Goal: Contribute content: Contribute content

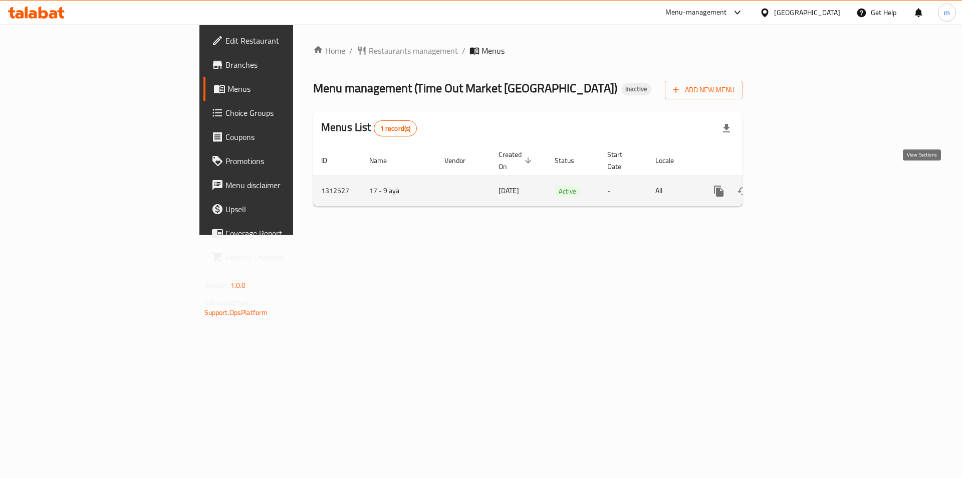
click at [803, 179] on link "enhanced table" at bounding box center [791, 191] width 24 height 24
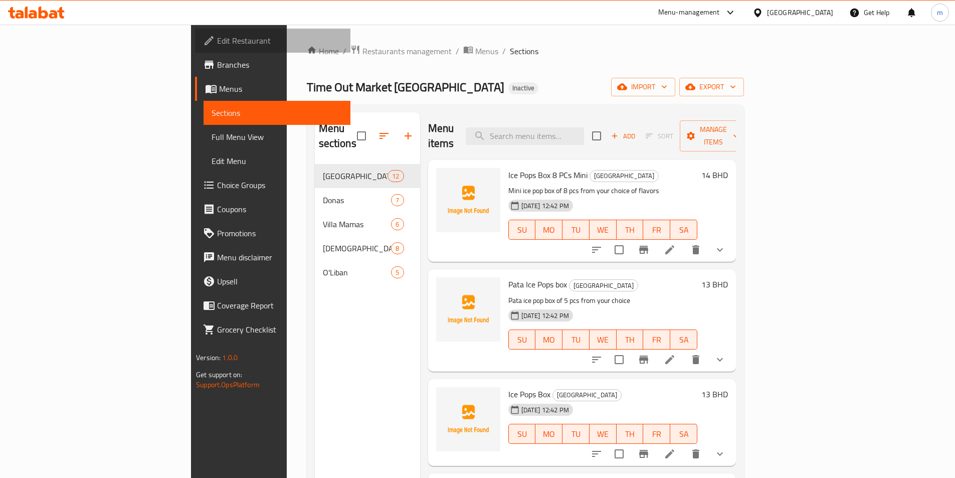
click at [217, 43] on span "Edit Restaurant" at bounding box center [279, 41] width 125 height 12
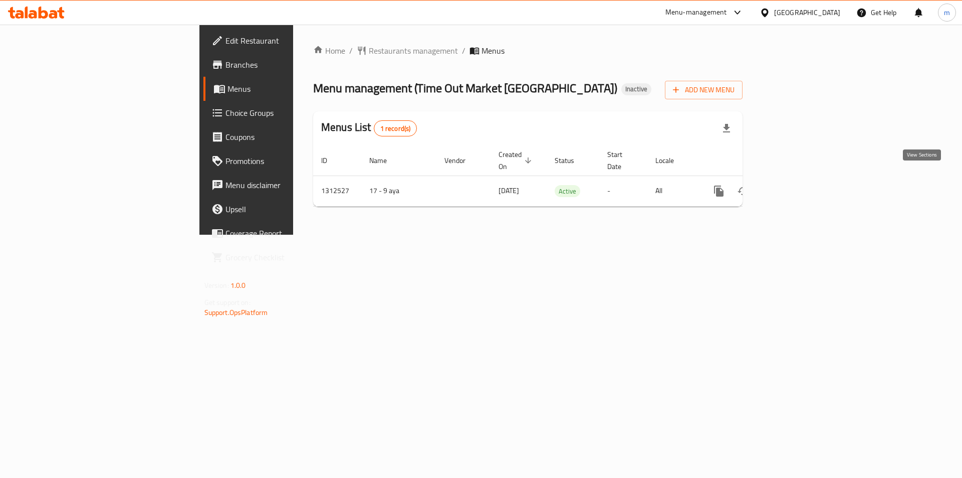
click at [797, 185] on icon "enhanced table" at bounding box center [791, 191] width 12 height 12
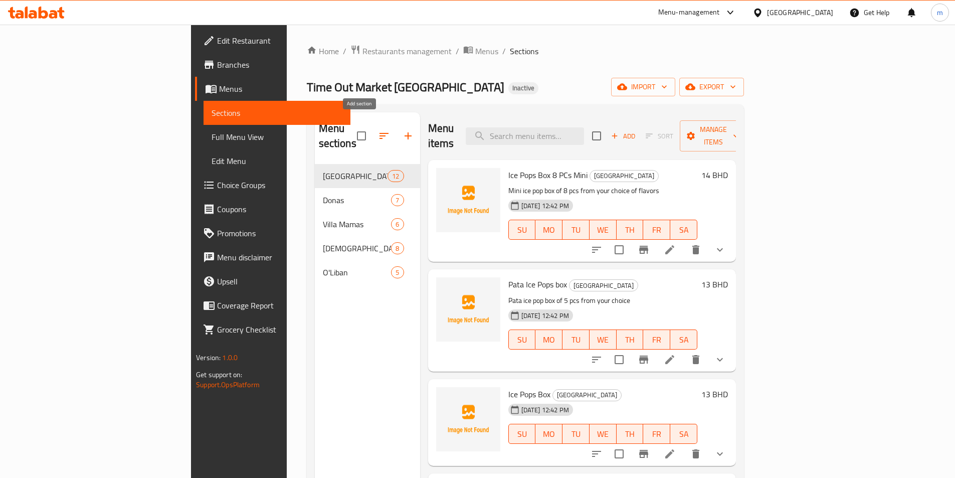
click at [404, 132] on icon "button" at bounding box center [407, 135] width 7 height 7
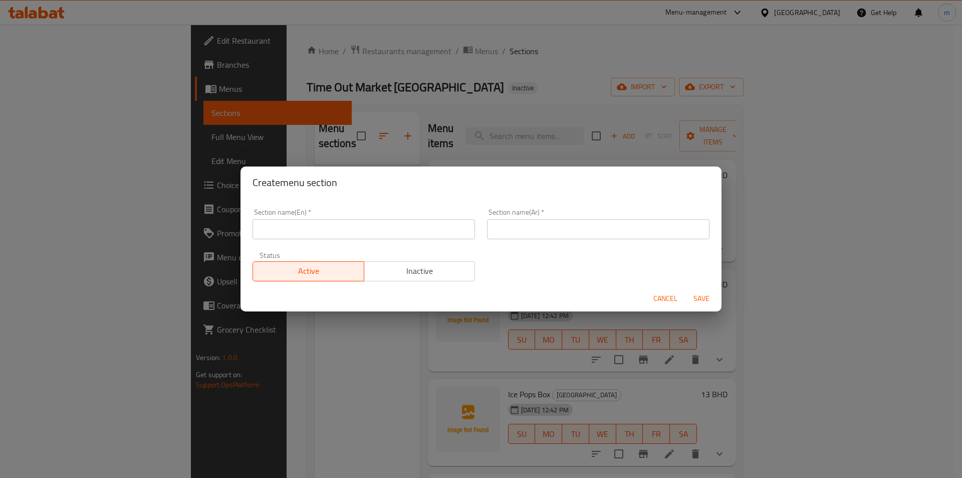
click at [358, 221] on input "text" at bounding box center [364, 229] width 223 height 20
type input "rice"
click at [527, 234] on input "text" at bounding box center [598, 229] width 223 height 20
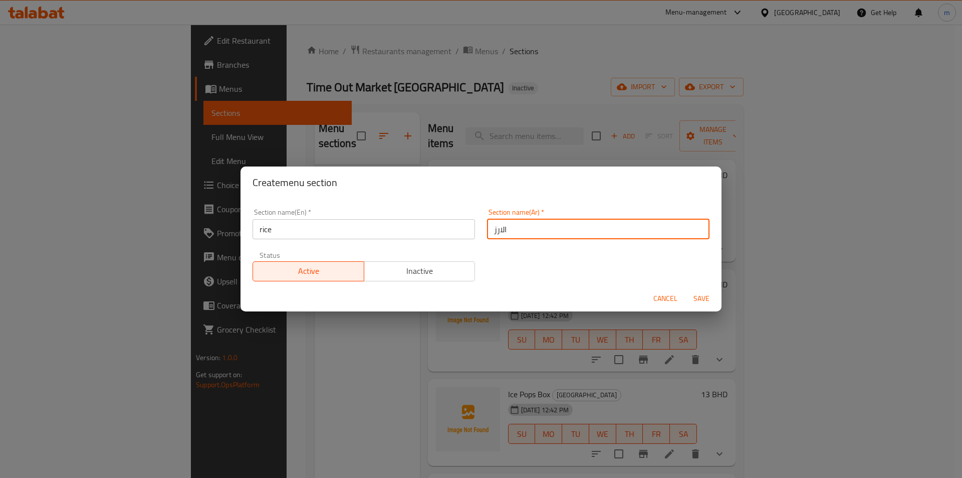
type input "الارز"
click at [706, 299] on span "Save" at bounding box center [702, 298] width 24 height 13
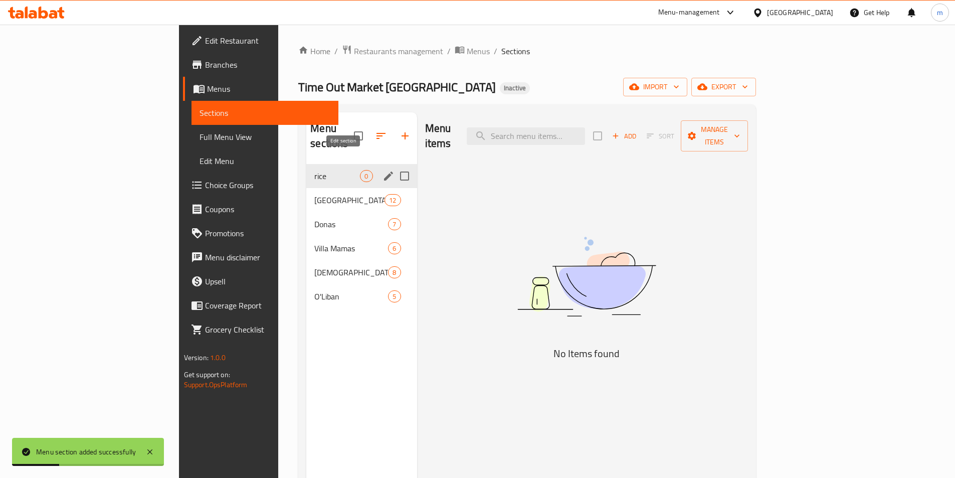
click at [384, 171] on icon "edit" at bounding box center [388, 175] width 9 height 9
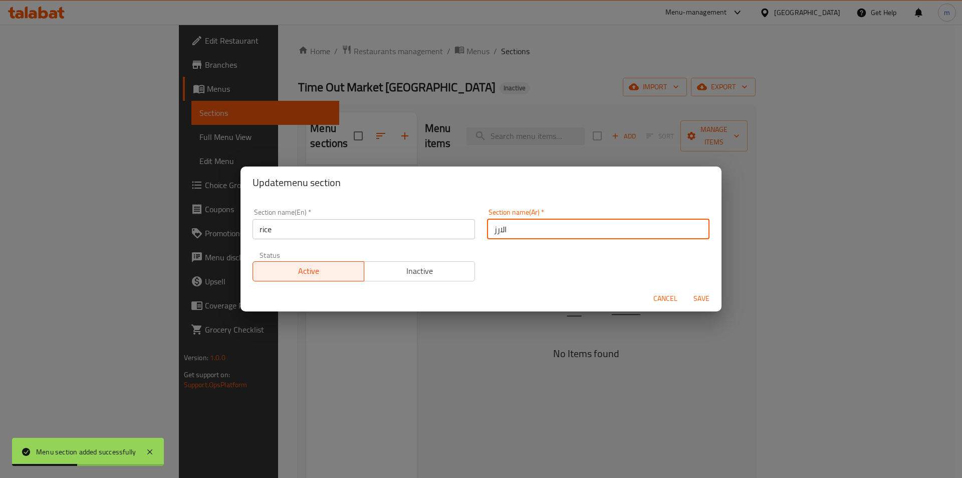
drag, startPoint x: 512, startPoint y: 228, endPoint x: 483, endPoint y: 232, distance: 29.3
click at [487, 232] on input "الارز" at bounding box center [598, 229] width 223 height 20
paste input "text"
type input "الأرز"
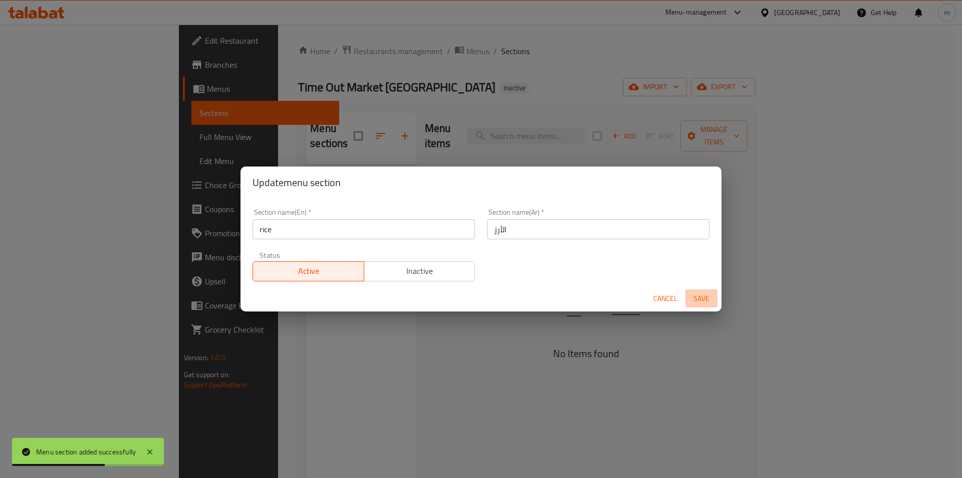
click at [707, 298] on span "Save" at bounding box center [702, 298] width 24 height 13
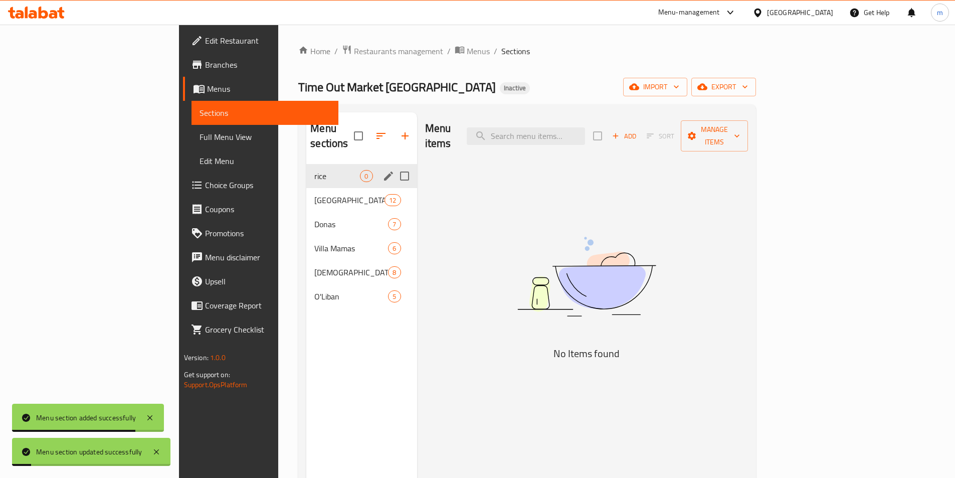
click at [382, 170] on icon "edit" at bounding box center [388, 176] width 12 height 12
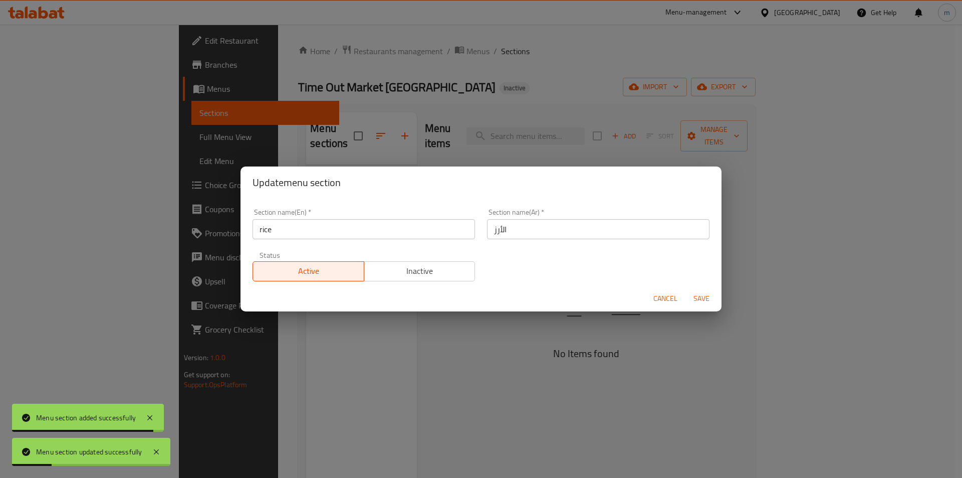
click at [363, 326] on div "Update menu section Section name(En)   * rice Section name(En) * Section name(A…" at bounding box center [481, 239] width 962 height 478
click at [670, 300] on span "Cancel" at bounding box center [666, 298] width 24 height 13
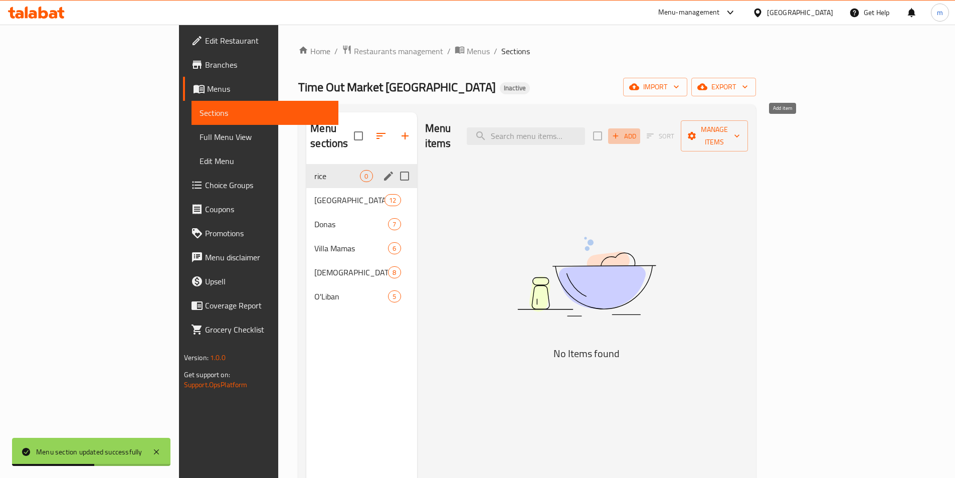
click at [620, 131] on icon "button" at bounding box center [615, 135] width 9 height 9
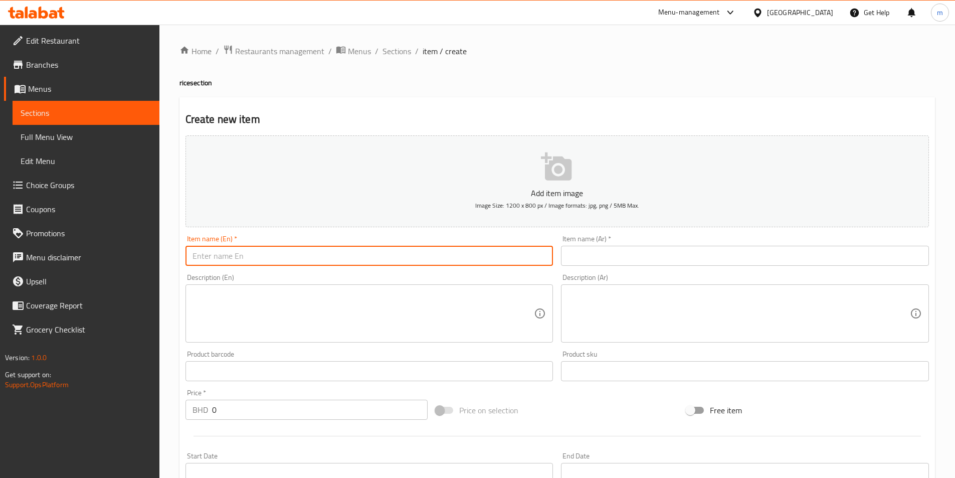
click at [368, 263] on input "text" at bounding box center [369, 256] width 368 height 20
paste input "Fried rice"
type input "Fried rice"
click at [616, 259] on input "text" at bounding box center [745, 256] width 368 height 20
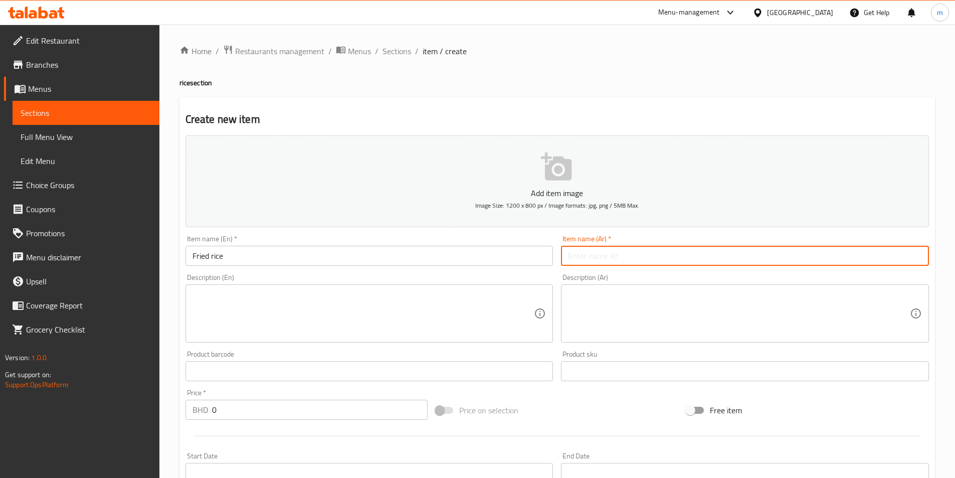
paste input "أرز مقلي"
type input "أرز مقلي"
click at [320, 310] on textarea at bounding box center [363, 314] width 342 height 48
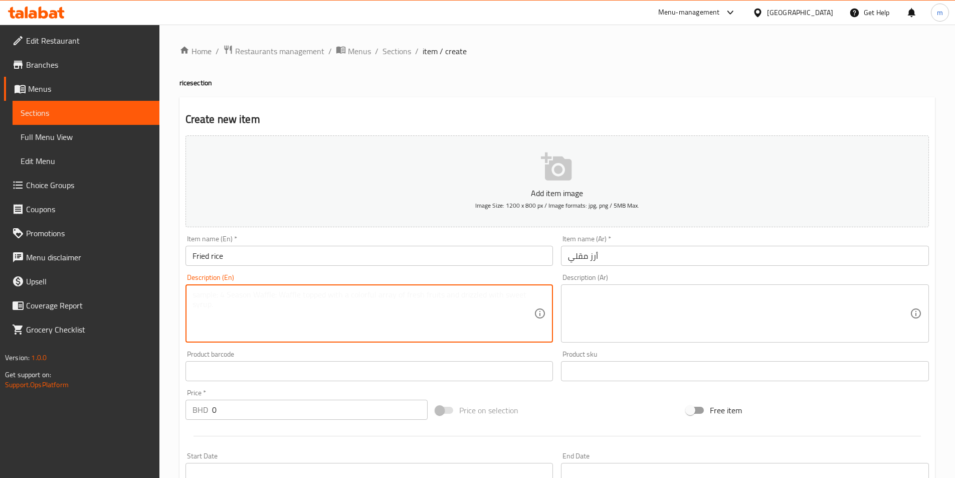
paste textarea "Veg fried rice Indo-Chinese style"
type textarea "Veg fried rice Indo-Chinese style"
click at [601, 290] on textarea at bounding box center [739, 314] width 342 height 48
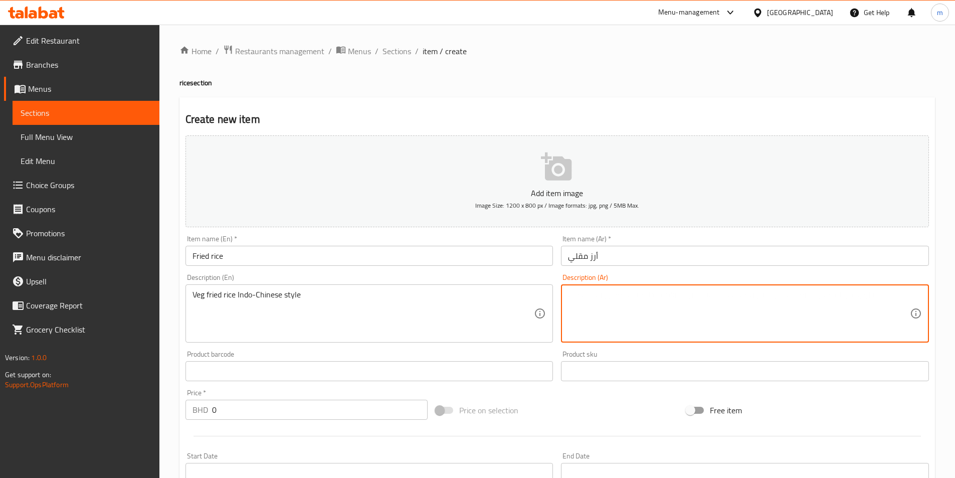
paste textarea "أرز مقلي بالخضار على الطريقة الهندية الصينية."
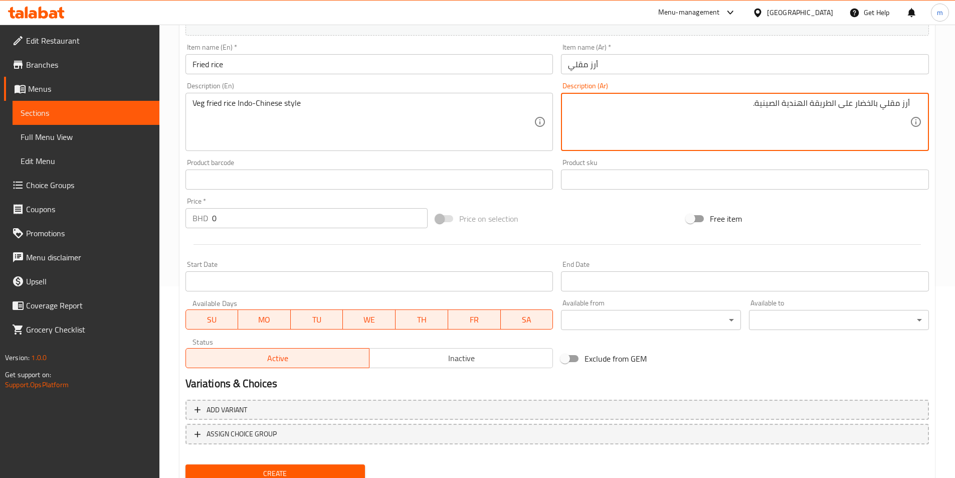
scroll to position [231, 0]
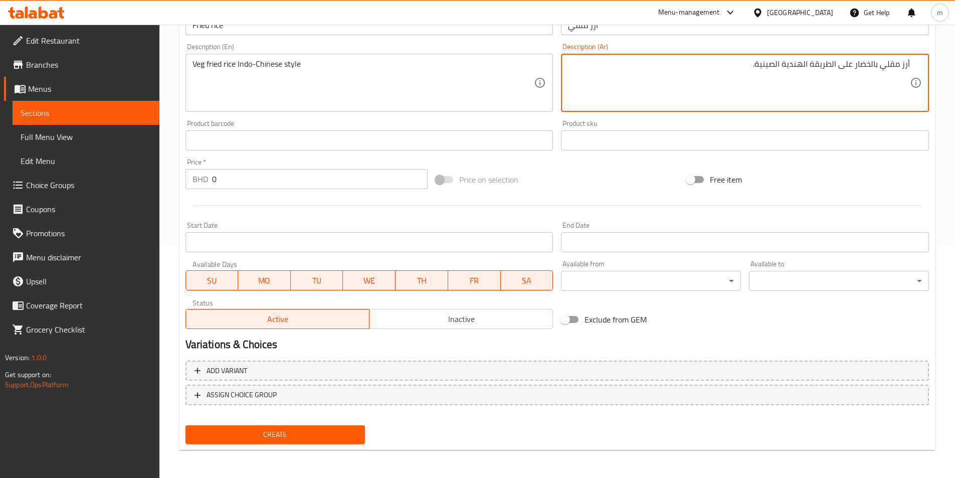
type textarea "أرز مقلي بالخضار على الطريقة الهندية الصينية."
click at [317, 431] on span "Create" at bounding box center [275, 434] width 164 height 13
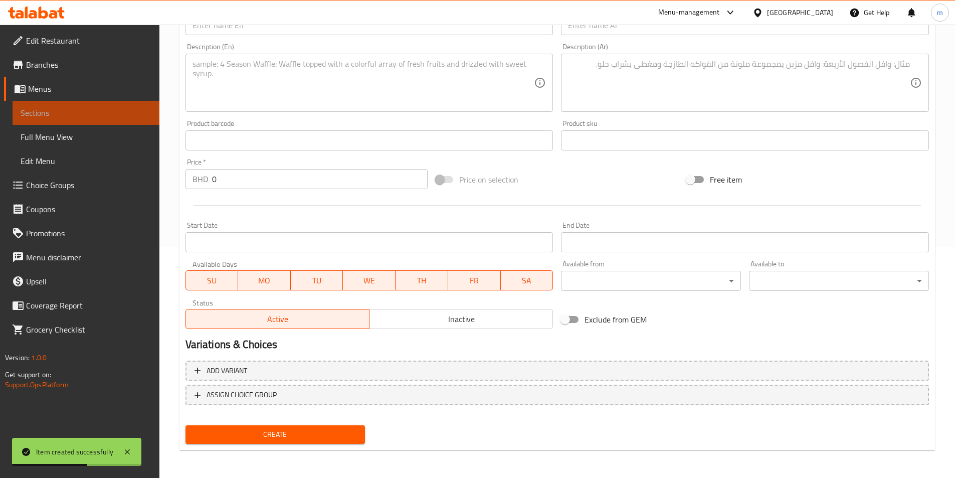
click at [84, 114] on span "Sections" at bounding box center [86, 113] width 131 height 12
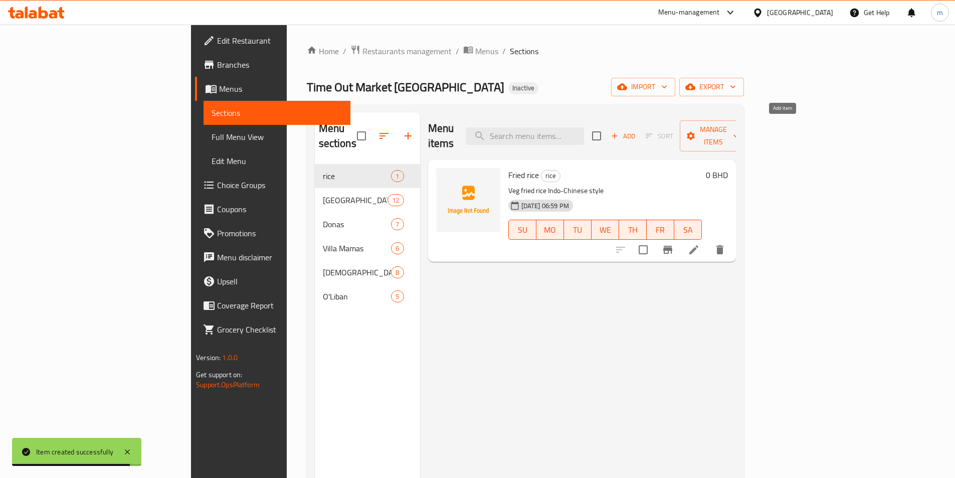
click at [636, 131] on span "Add" at bounding box center [622, 136] width 27 height 12
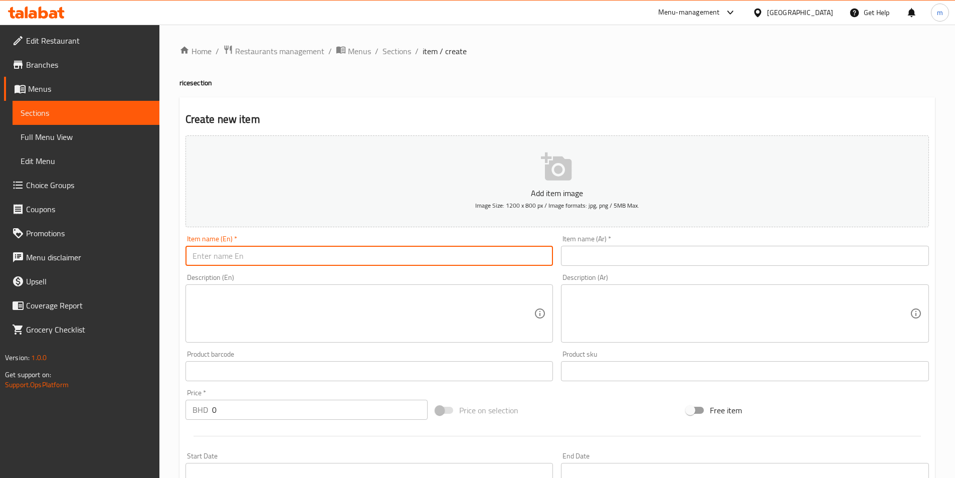
click at [440, 260] on input "text" at bounding box center [369, 256] width 368 height 20
paste input "Rice"
type input "Rice"
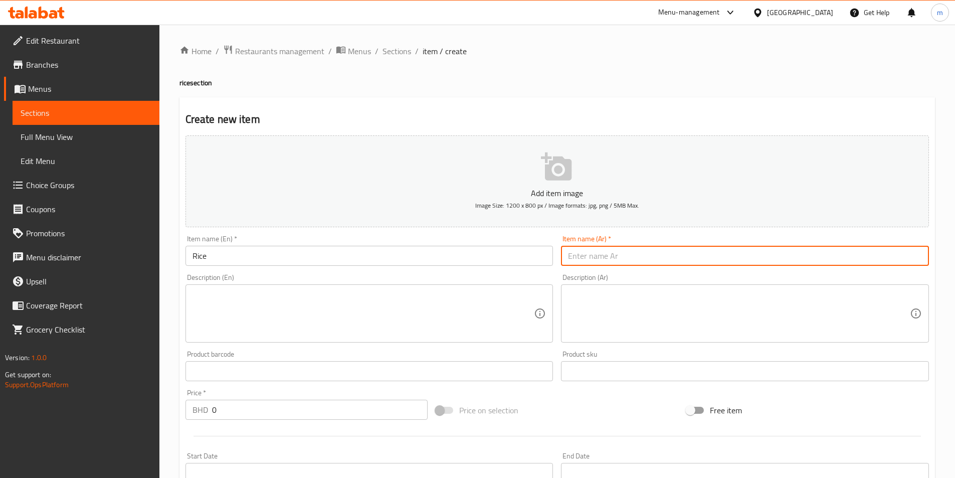
click at [587, 263] on input "text" at bounding box center [745, 256] width 368 height 20
paste input "Plain rice"
type input "Plain rice"
drag, startPoint x: 606, startPoint y: 257, endPoint x: 563, endPoint y: 257, distance: 43.6
click at [563, 257] on input "Plain rice" at bounding box center [745, 256] width 368 height 20
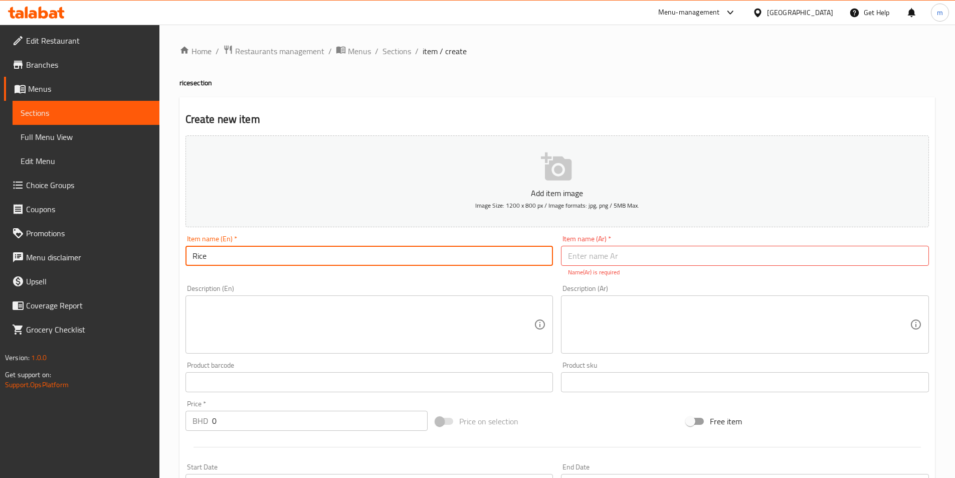
drag, startPoint x: 207, startPoint y: 251, endPoint x: 184, endPoint y: 256, distance: 23.1
click at [184, 256] on div "Item name (En)   * Rice Item name (En) *" at bounding box center [369, 256] width 376 height 50
paste input "Plain r"
type input "Plain rice"
click at [618, 258] on input "text" at bounding box center [745, 256] width 368 height 20
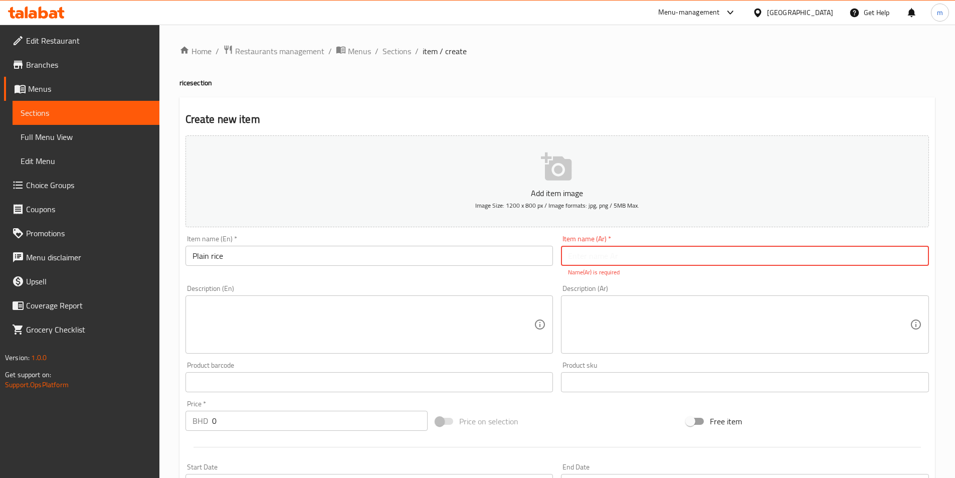
paste input "أرز سادة"
type input "أرز سادة"
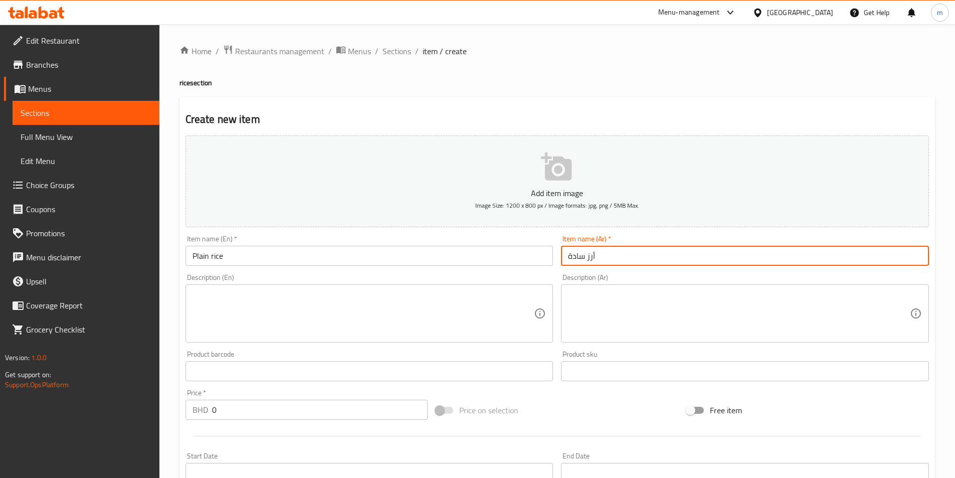
click at [266, 312] on textarea at bounding box center [363, 314] width 342 height 48
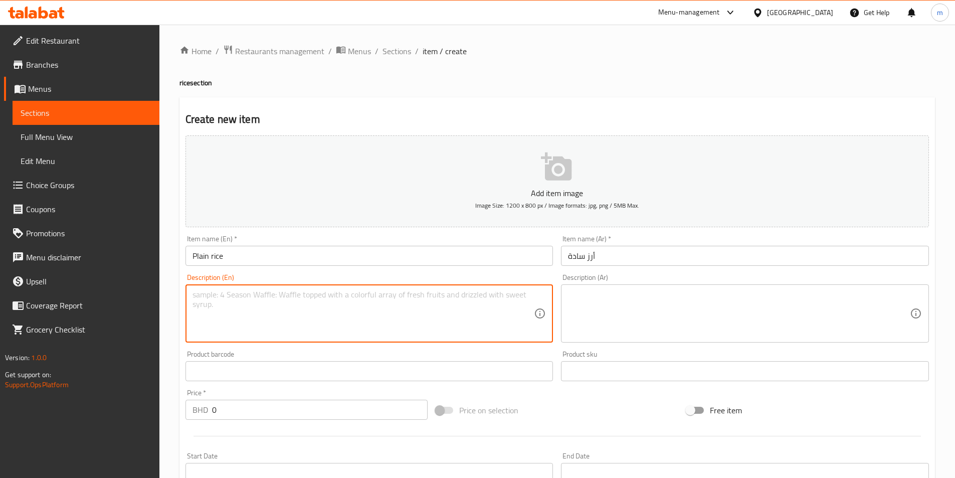
paste textarea "Steamed plain rice."
type textarea "Steamed plain rice."
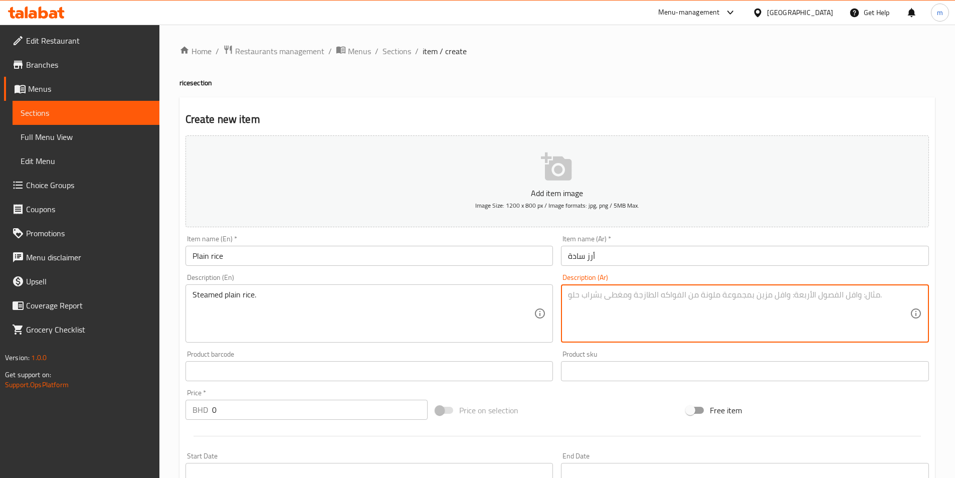
click at [659, 294] on textarea at bounding box center [739, 314] width 342 height 48
paste textarea "أرز سادة مطهو على البخار"
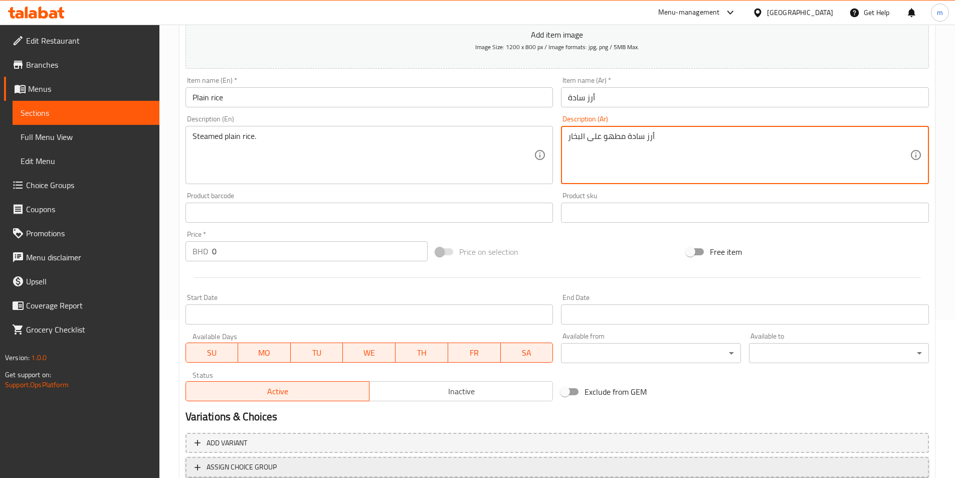
scroll to position [231, 0]
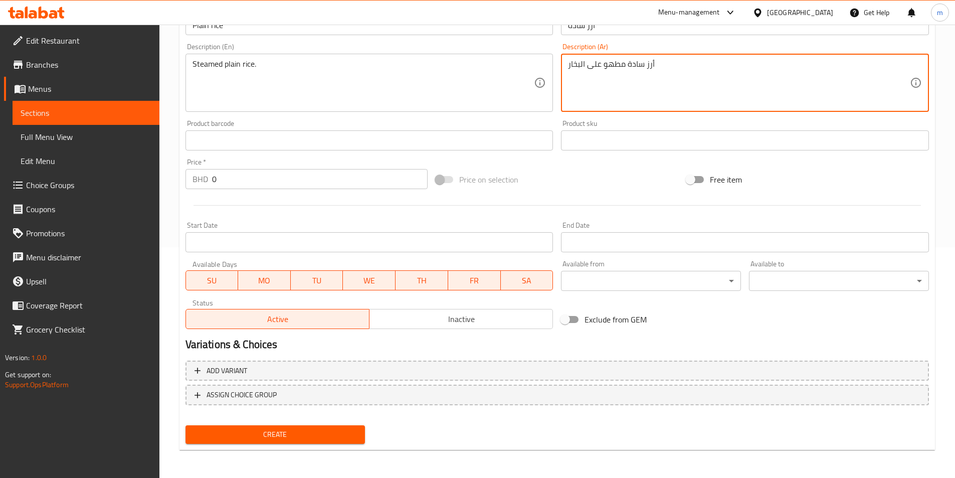
drag, startPoint x: 601, startPoint y: 66, endPoint x: 623, endPoint y: 62, distance: 21.8
click at [623, 62] on textarea "أرز سادة مطهو على البخار" at bounding box center [739, 83] width 342 height 48
type textarea "أرز سادة على البخار"
click at [341, 437] on span "Create" at bounding box center [275, 434] width 164 height 13
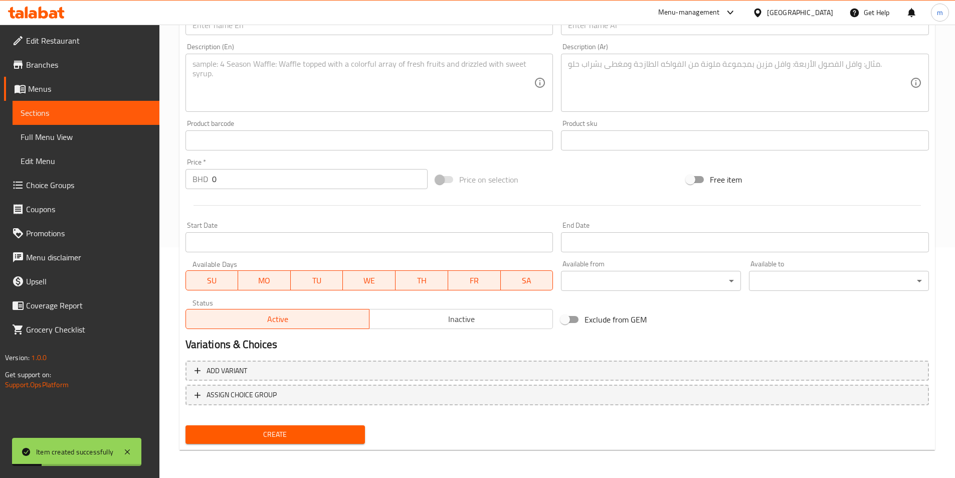
click at [89, 109] on span "Sections" at bounding box center [86, 113] width 131 height 12
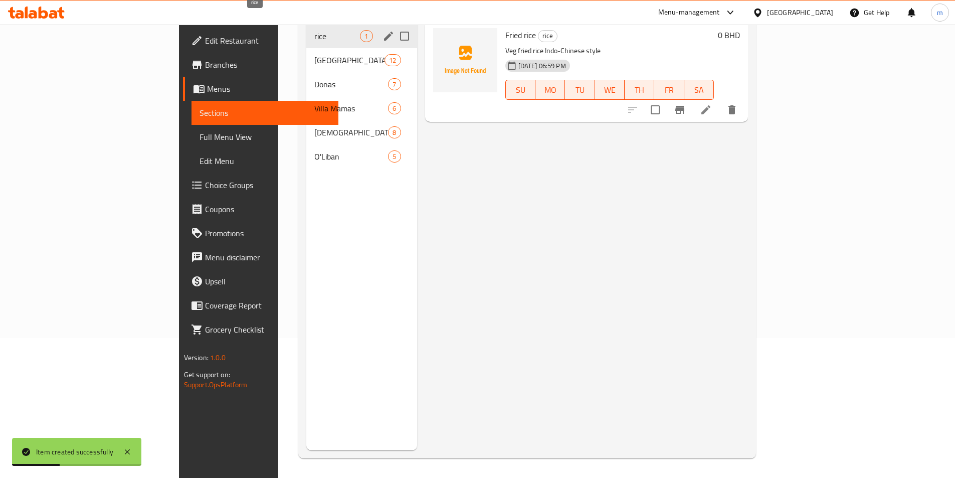
scroll to position [40, 0]
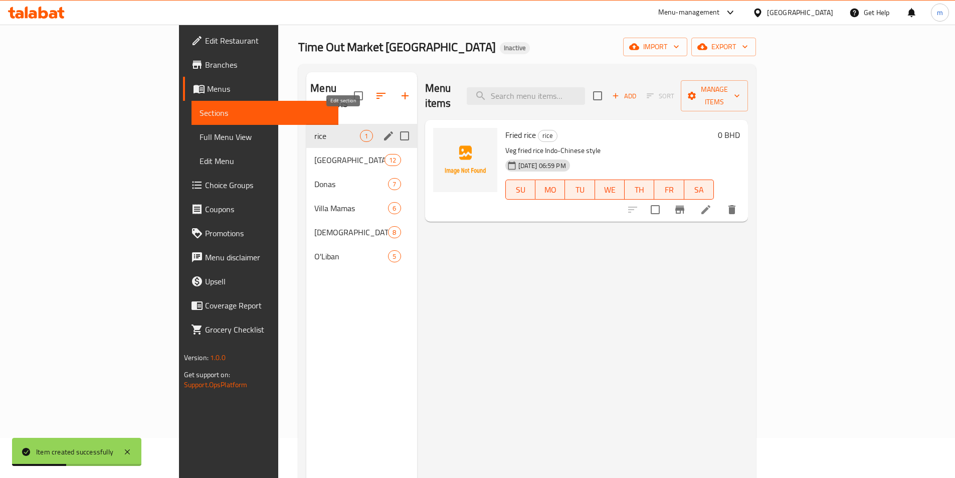
click at [384, 131] on icon "edit" at bounding box center [388, 135] width 9 height 9
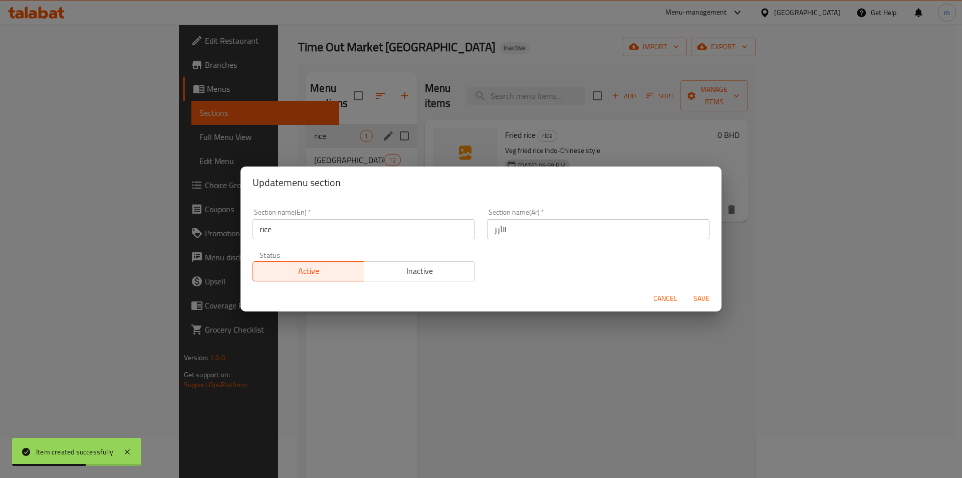
click at [655, 294] on span "Cancel" at bounding box center [666, 298] width 24 height 13
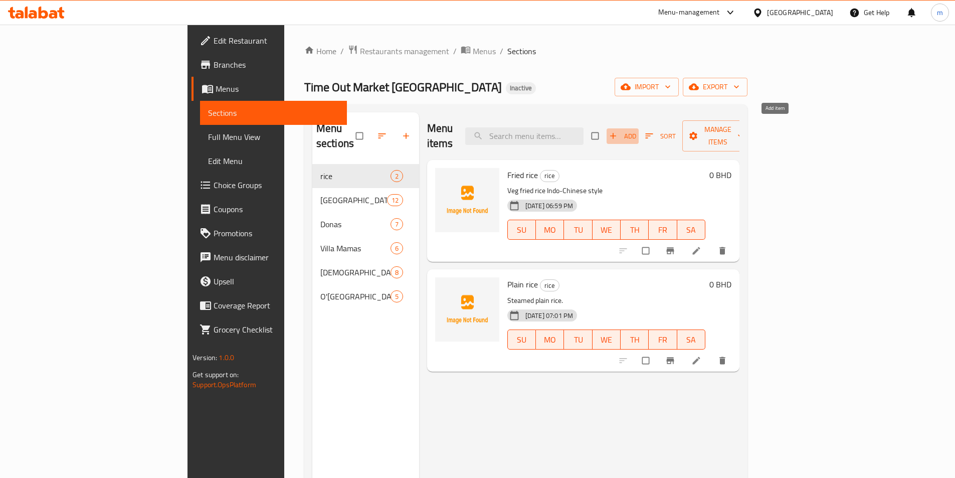
click at [636, 130] on span "Add" at bounding box center [622, 136] width 27 height 12
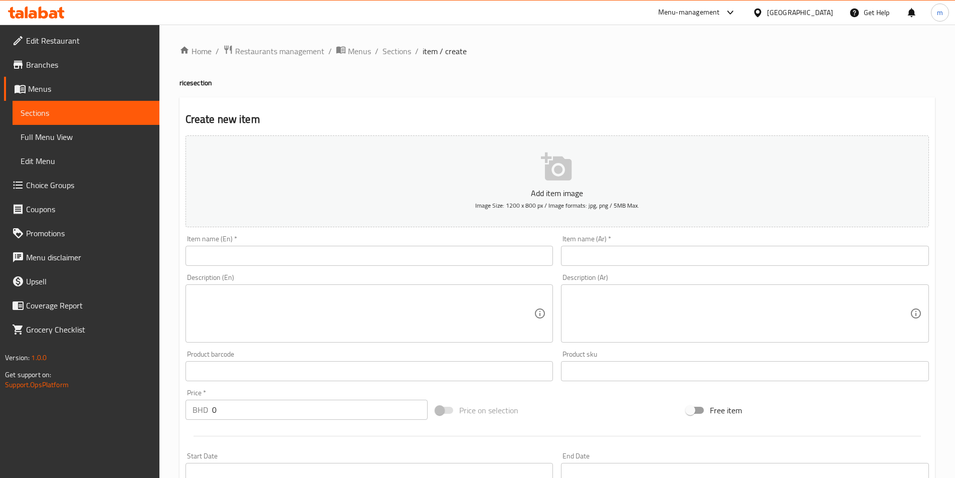
click at [317, 257] on input "text" at bounding box center [369, 256] width 368 height 20
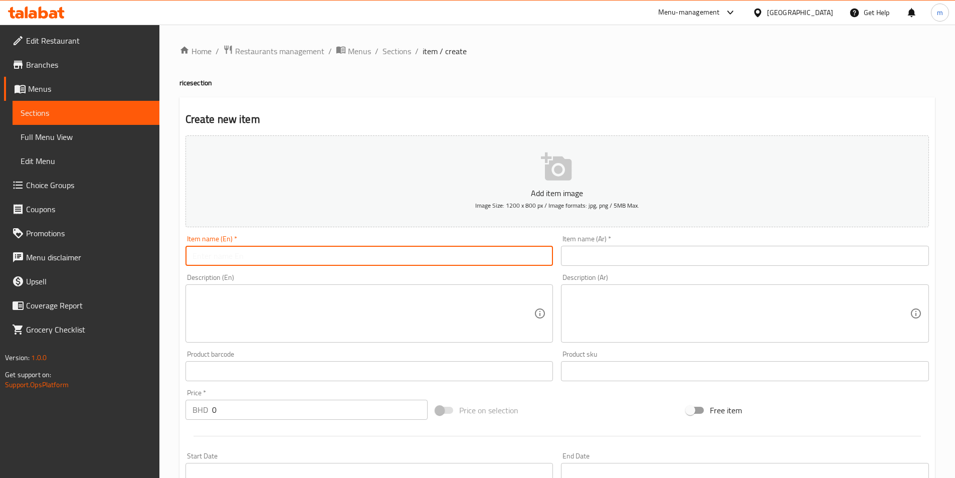
paste input "Jeera rice"
type input "Jeera rice"
click at [574, 252] on input "text" at bounding box center [745, 256] width 368 height 20
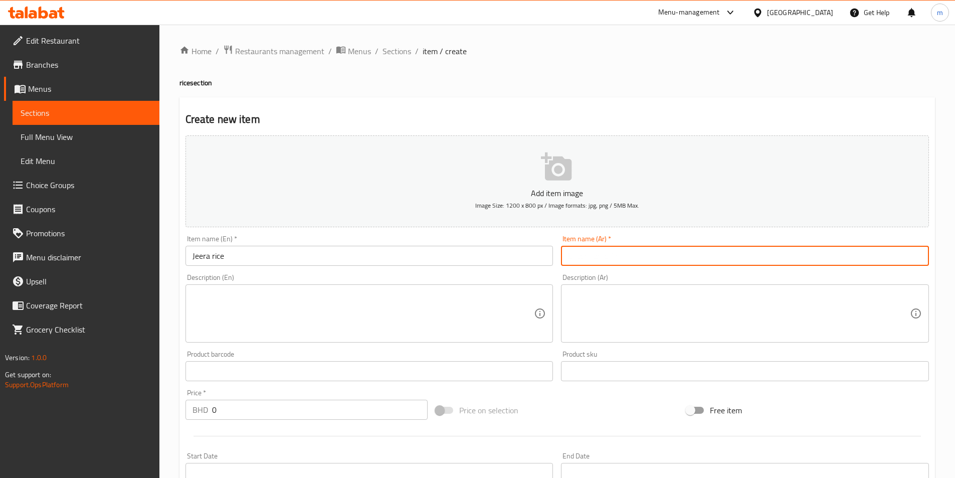
paste input "أرز جيرا"
type input "أرز جيرا"
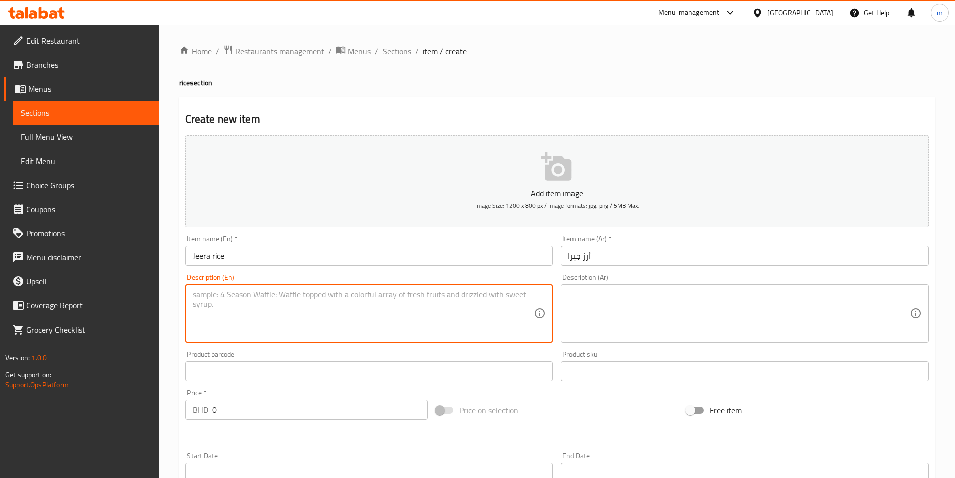
click at [319, 291] on textarea at bounding box center [363, 314] width 342 height 48
paste textarea "Rice cooked with cumin seeds."
type textarea "Rice cooked with cumin seeds."
click at [592, 307] on textarea at bounding box center [739, 314] width 342 height 48
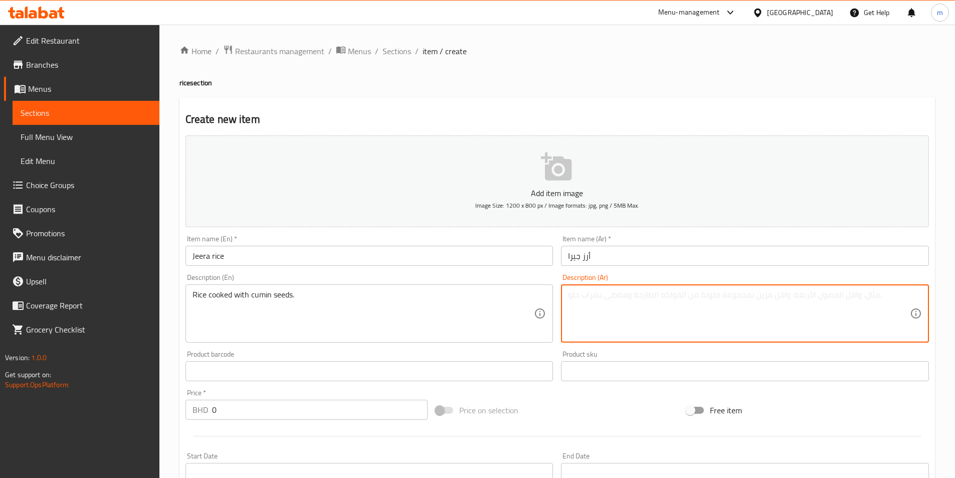
paste textarea "الأرز المطبوخ مع بذور الكمون."
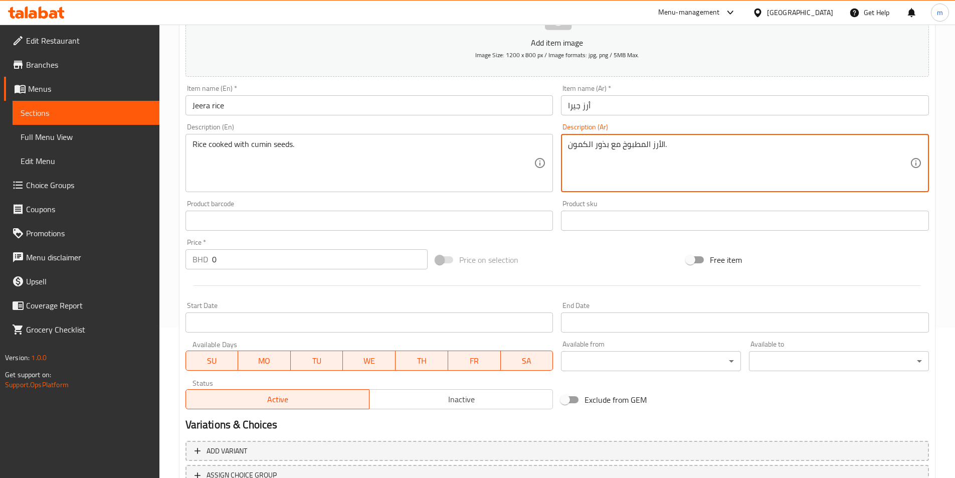
scroll to position [231, 0]
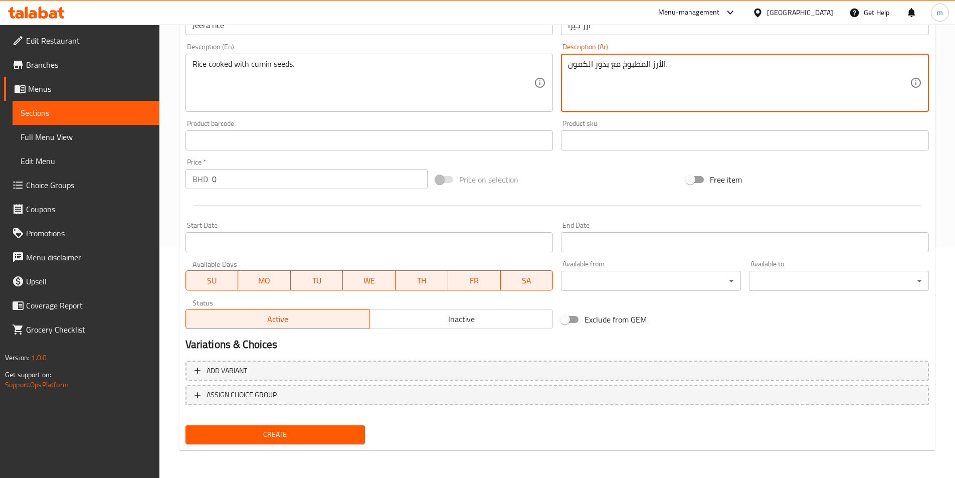
type textarea "الأرز المطبوخ مع بذور الكمون."
click at [286, 434] on span "Create" at bounding box center [275, 434] width 164 height 13
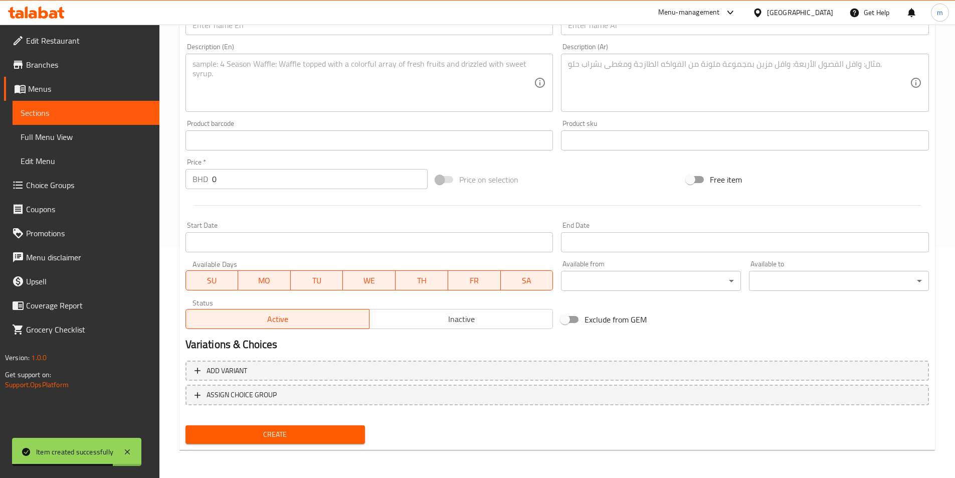
click at [113, 113] on span "Sections" at bounding box center [86, 113] width 131 height 12
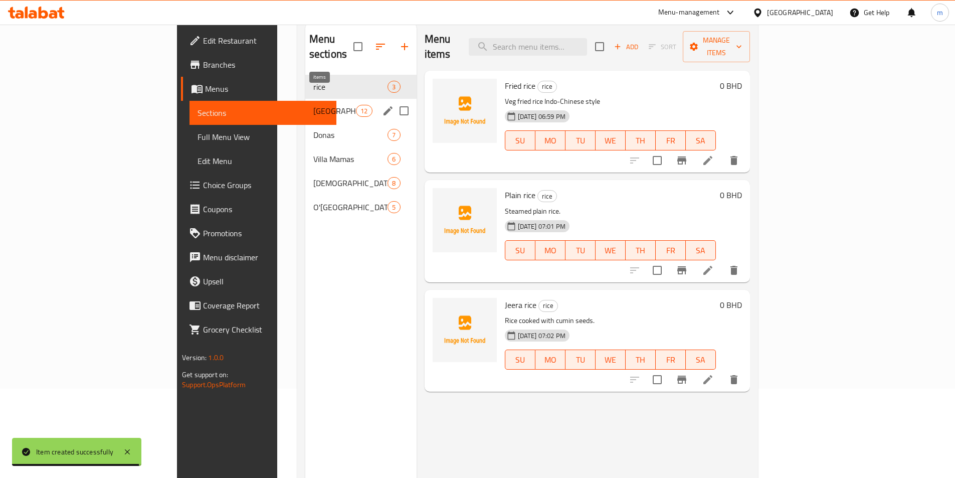
scroll to position [40, 0]
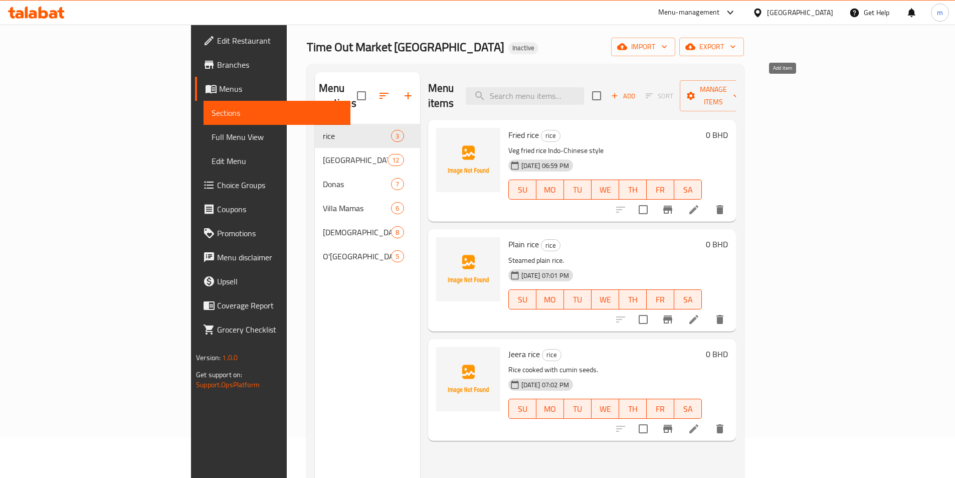
click at [636, 92] on span "Add" at bounding box center [622, 96] width 27 height 12
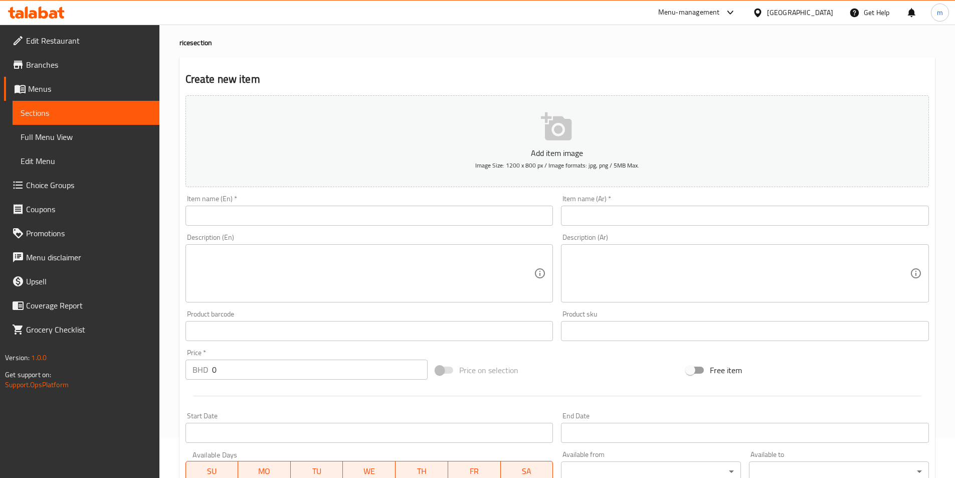
click at [393, 217] on input "text" at bounding box center [369, 215] width 368 height 20
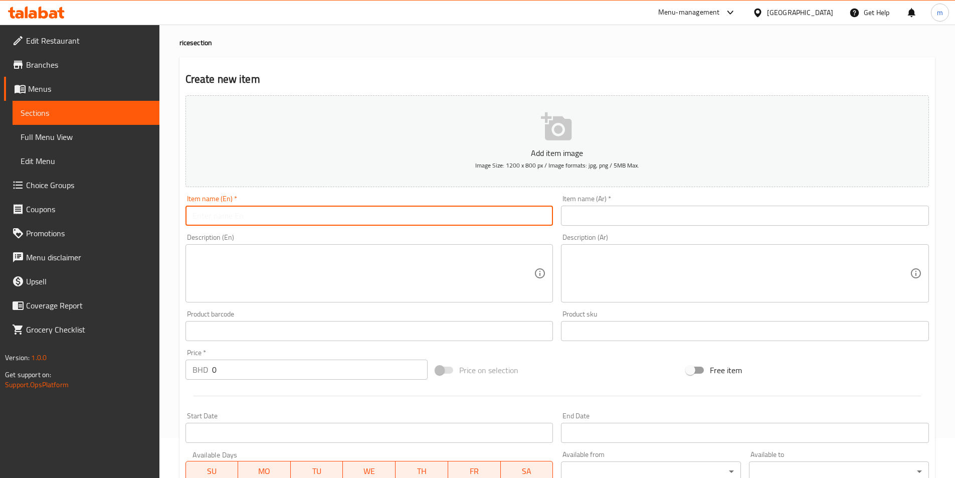
paste input "Matar pulao"
type input "Matar pulao"
click at [600, 218] on input "text" at bounding box center [745, 215] width 368 height 20
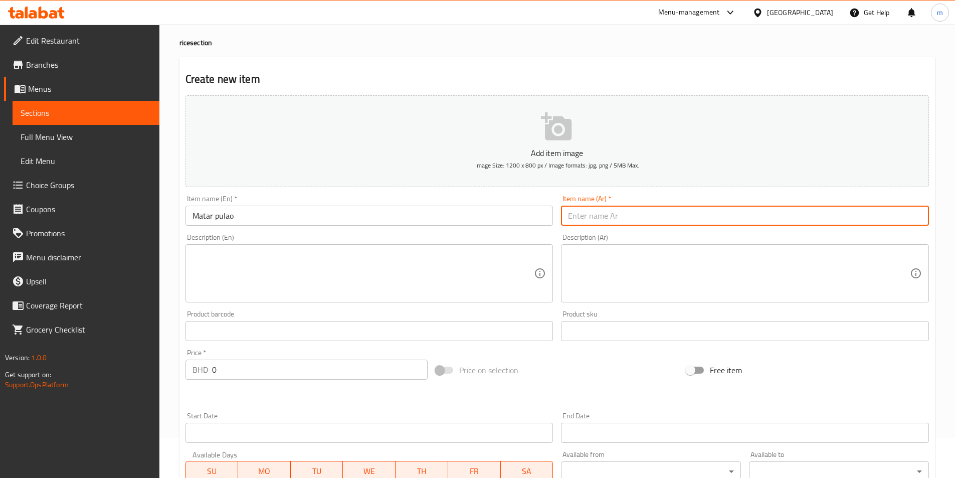
paste input "مطر بولاو"
type input "مطر بولاو"
click at [325, 265] on textarea at bounding box center [363, 274] width 342 height 48
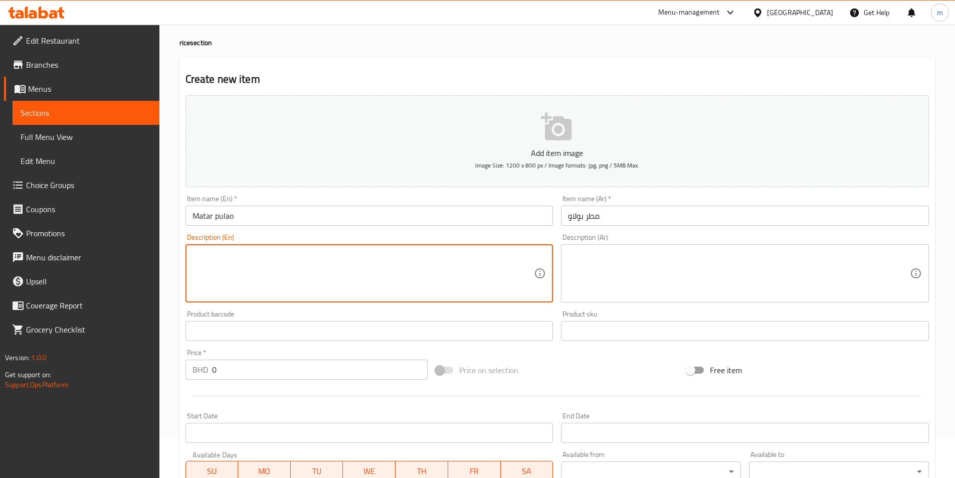
paste textarea "Fragrant rice cooked with peas."
type textarea "Fragrant rice cooked with peas."
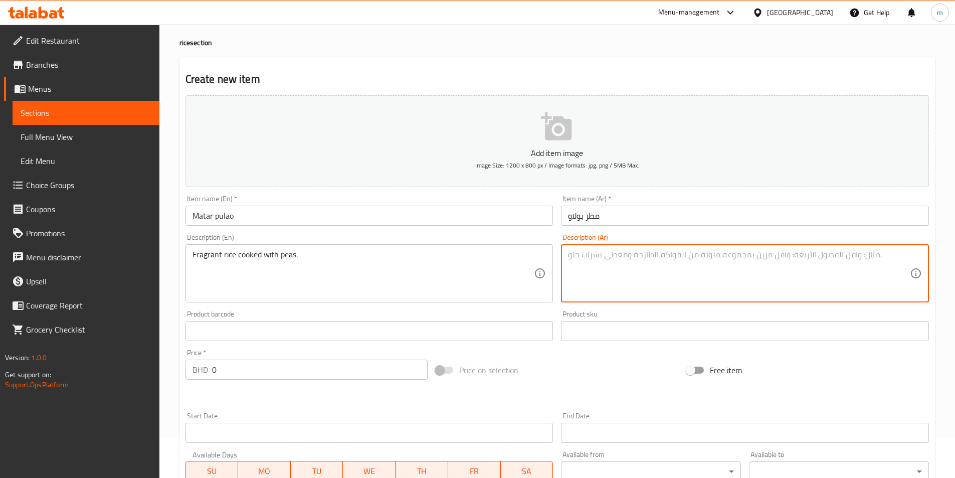
click at [678, 275] on textarea at bounding box center [739, 274] width 342 height 48
paste textarea "أرز معطر مطبوخ مع البازلاء."
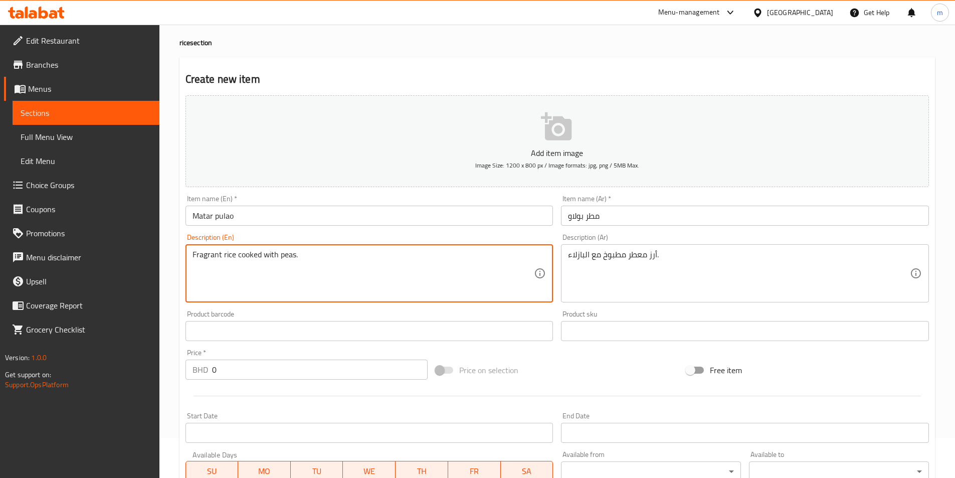
drag, startPoint x: 221, startPoint y: 253, endPoint x: 185, endPoint y: 253, distance: 35.1
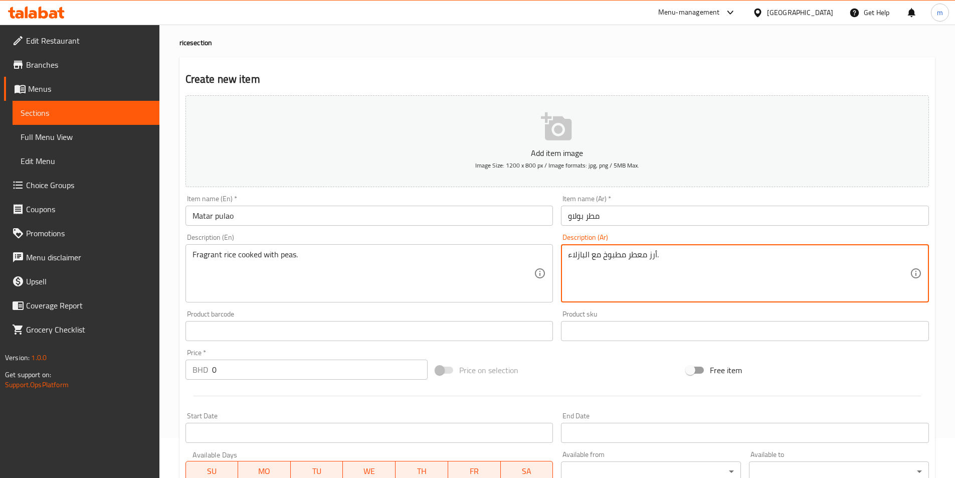
drag, startPoint x: 647, startPoint y: 254, endPoint x: 627, endPoint y: 251, distance: 19.3
click at [627, 251] on textarea "أرز معطر مطبوخ مع البازلاء." at bounding box center [739, 274] width 342 height 48
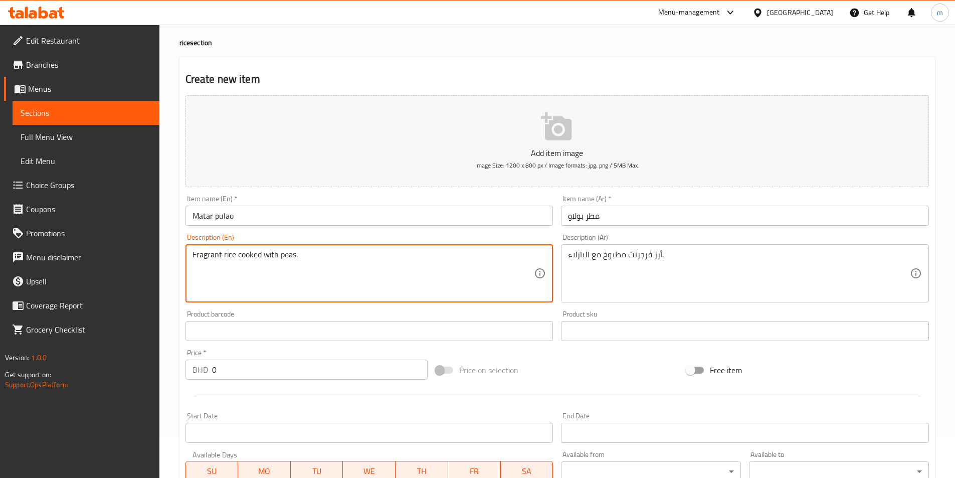
drag, startPoint x: 279, startPoint y: 256, endPoint x: 294, endPoint y: 256, distance: 14.5
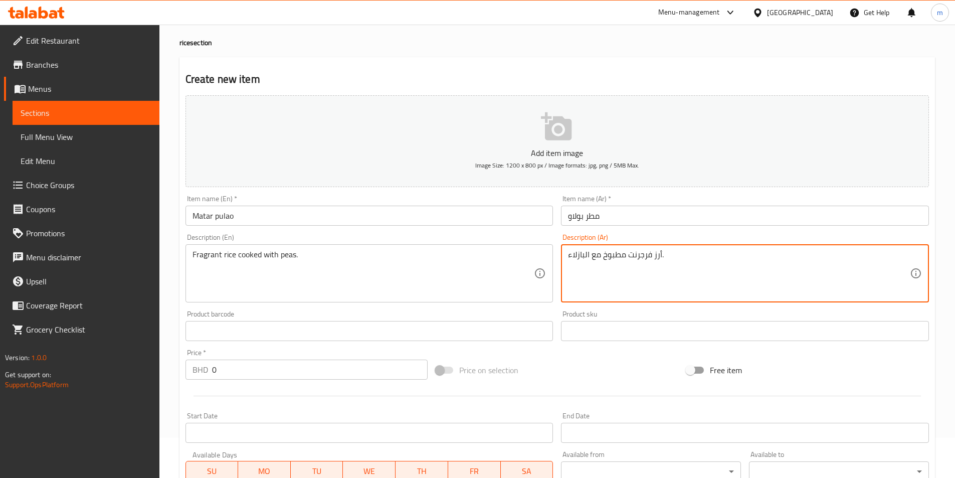
drag, startPoint x: 589, startPoint y: 253, endPoint x: 565, endPoint y: 255, distance: 24.2
paste textarea "بسلة"
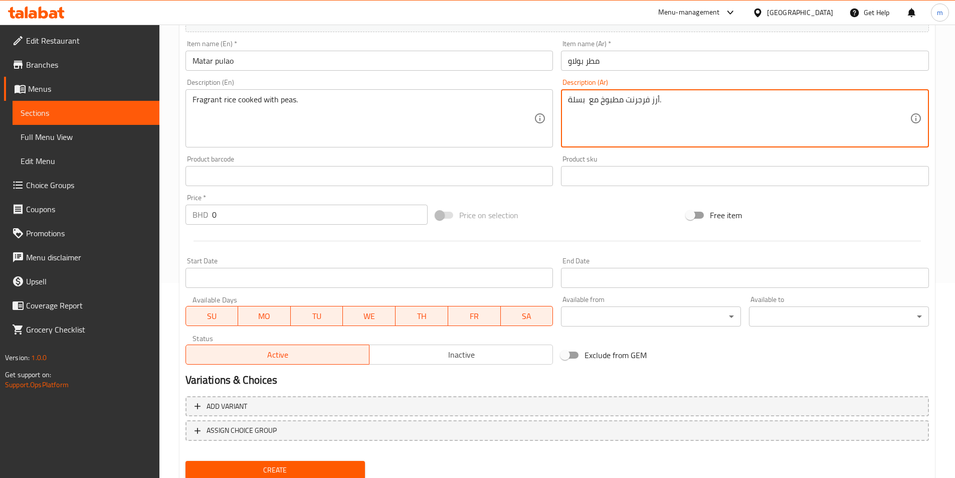
scroll to position [231, 0]
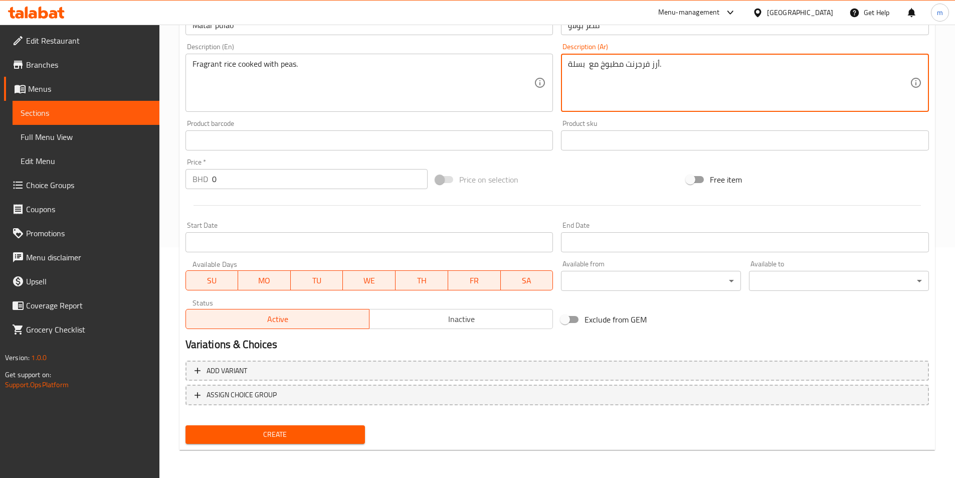
type textarea "أرز فرجرنت مطبوخ مع بسلة."
click at [337, 441] on button "Create" at bounding box center [275, 434] width 180 height 19
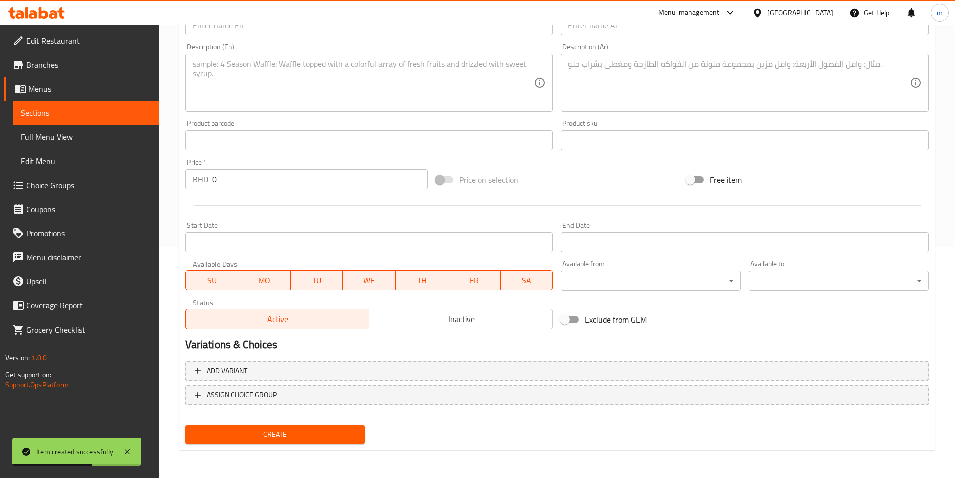
click at [88, 114] on span "Sections" at bounding box center [86, 113] width 131 height 12
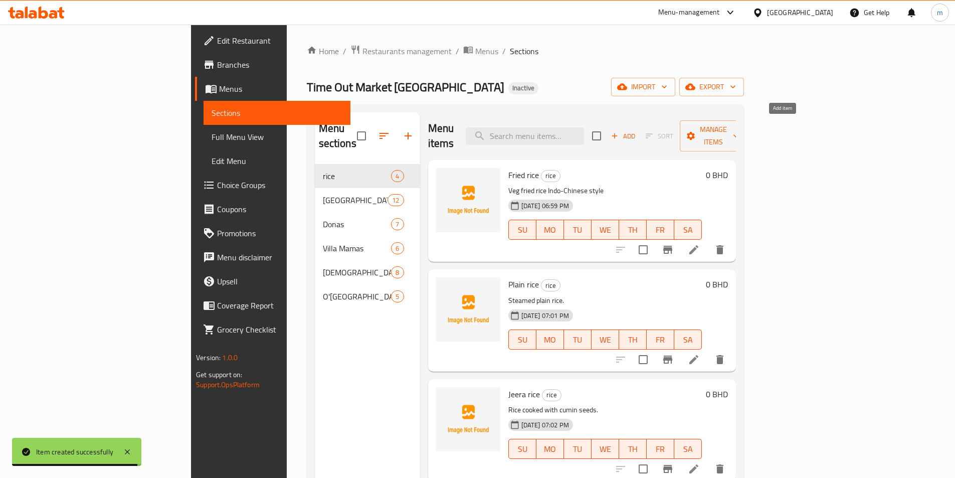
click at [636, 130] on span "Add" at bounding box center [622, 136] width 27 height 12
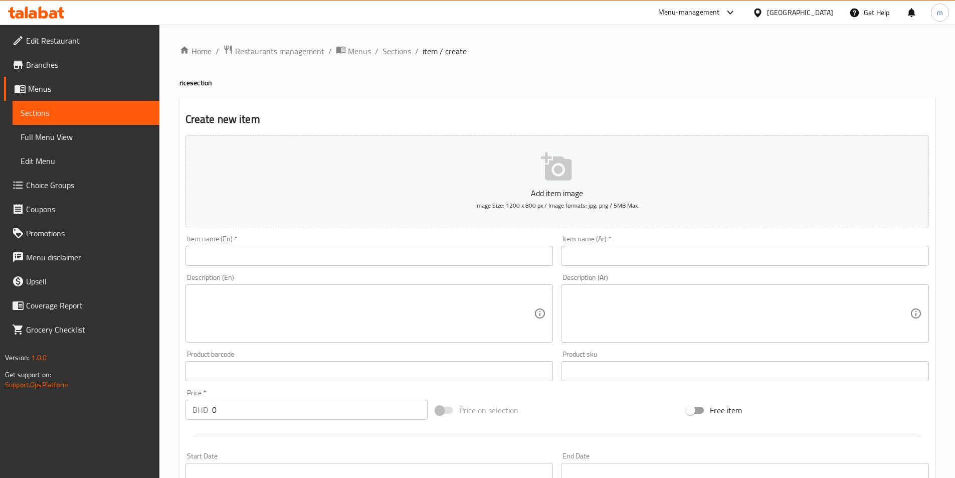
click at [365, 265] on input "text" at bounding box center [369, 256] width 368 height 20
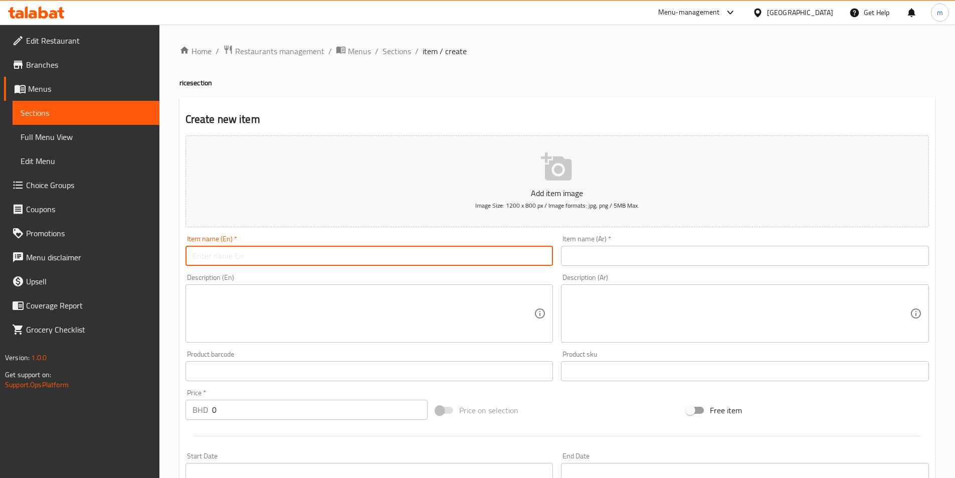
paste input "Veg pulao"
type input "Veg pulao"
click at [578, 248] on input "text" at bounding box center [745, 256] width 368 height 20
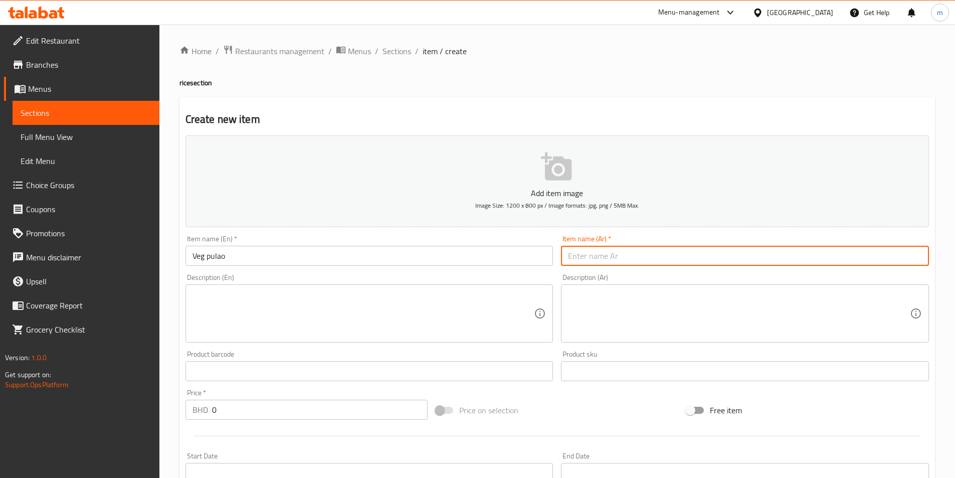
paste input "بولاو بالخضار"
type input "بولاو بالخضار"
click at [269, 304] on textarea at bounding box center [363, 314] width 342 height 48
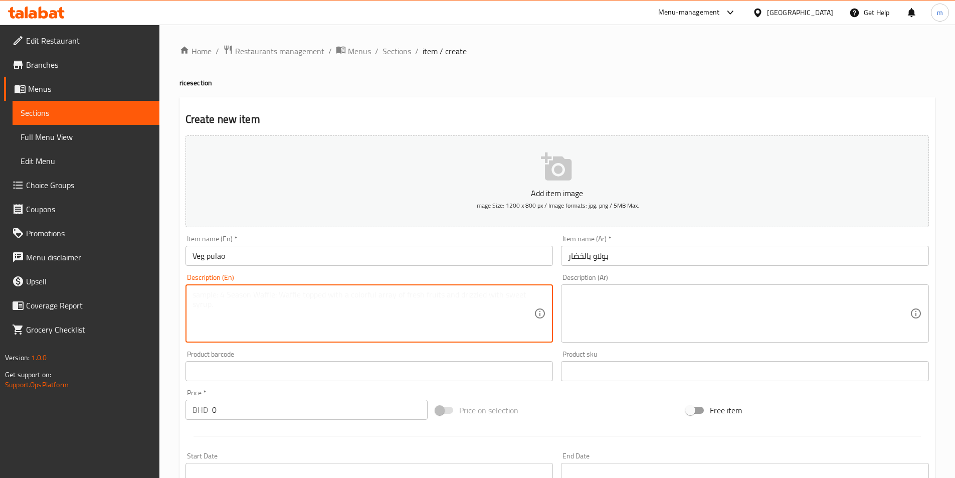
paste textarea "Rice cooked with vegetables and spices."
type textarea "Rice cooked with vegetables and spices."
click at [592, 296] on textarea at bounding box center [739, 314] width 342 height 48
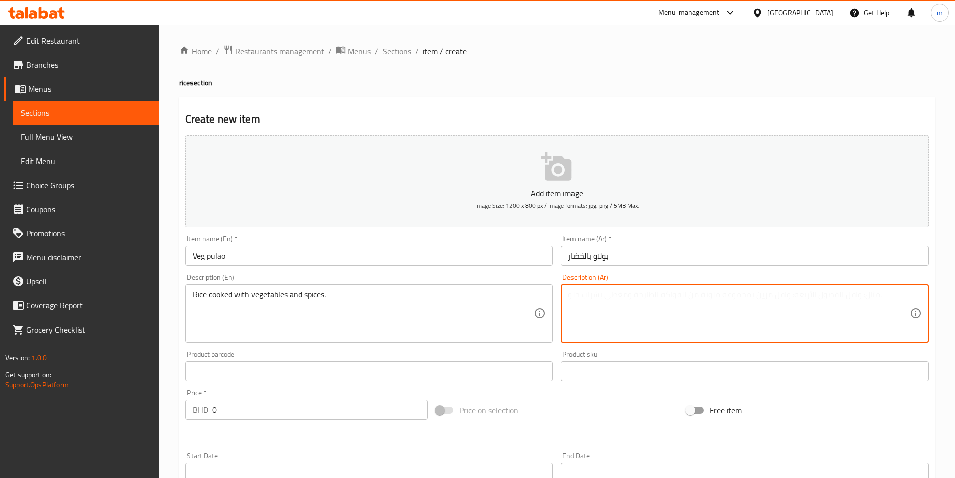
paste textarea "أرز مطبوخ مع الخضار والتوابل."
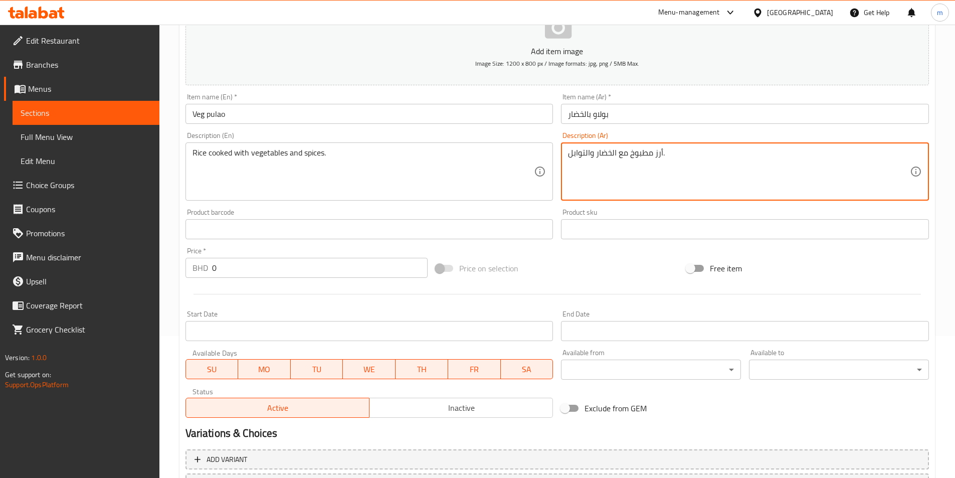
scroll to position [231, 0]
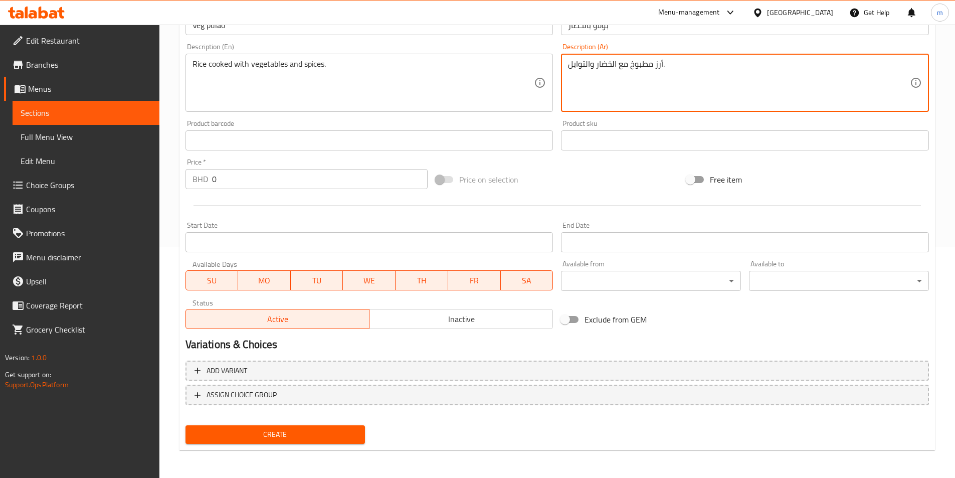
type textarea "أرز مطبوخ مع الخضار والتوابل."
click at [328, 429] on span "Create" at bounding box center [275, 434] width 164 height 13
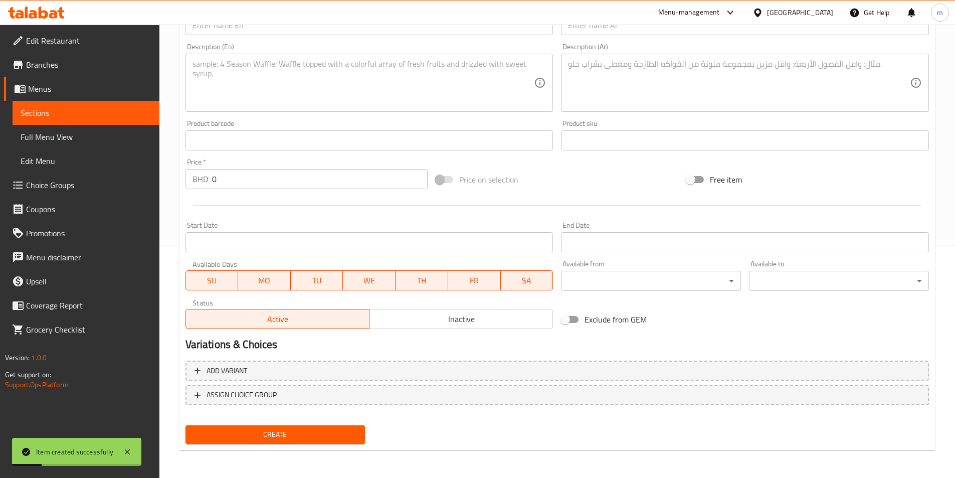
click at [105, 115] on span "Sections" at bounding box center [86, 113] width 131 height 12
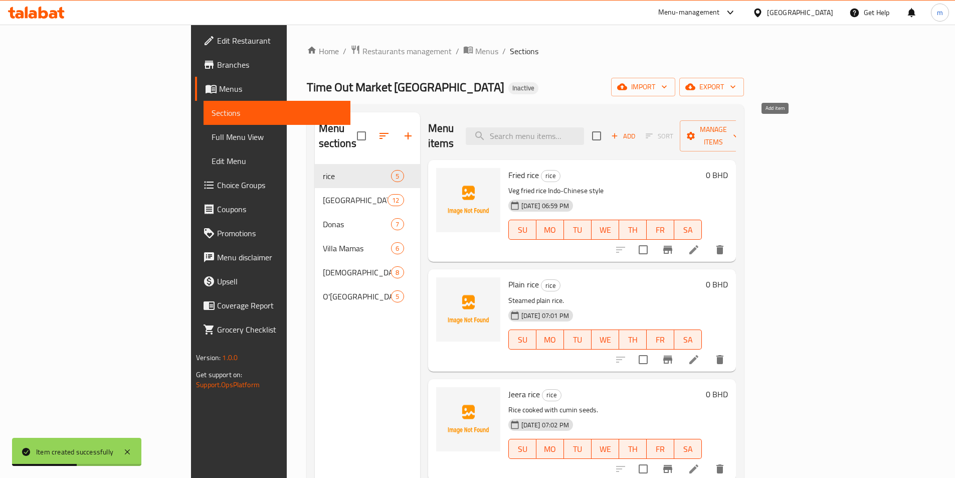
click at [636, 130] on span "Add" at bounding box center [622, 136] width 27 height 12
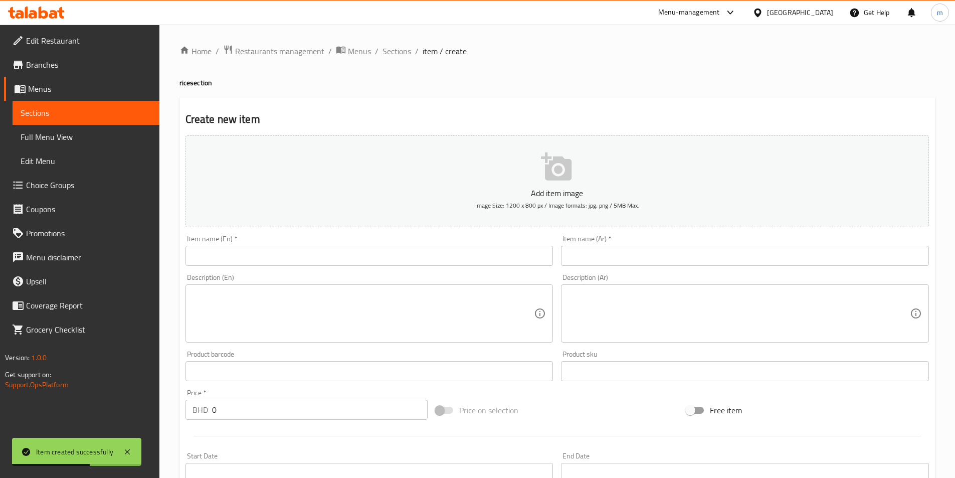
click at [340, 259] on input "text" at bounding box center [369, 256] width 368 height 20
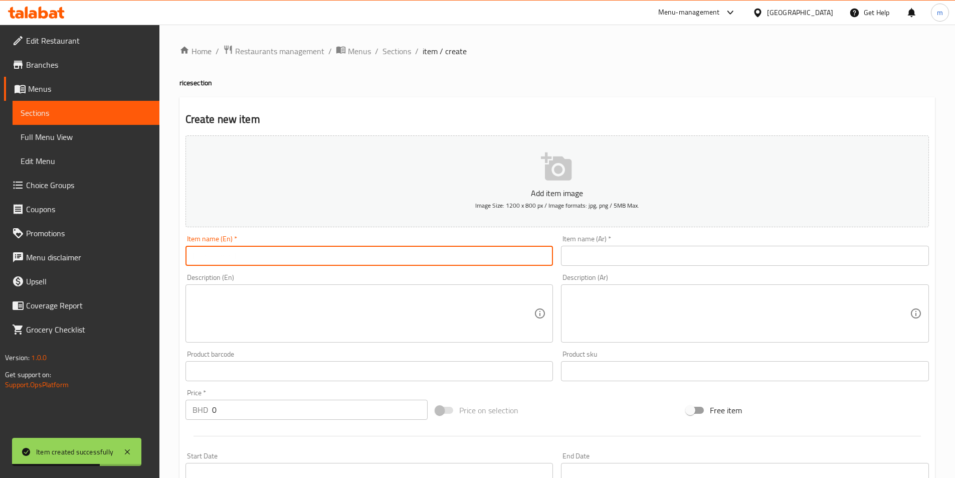
paste input "Waste dum biryani"
type input "Waste dum biryani"
click at [586, 259] on input "text" at bounding box center [745, 256] width 368 height 20
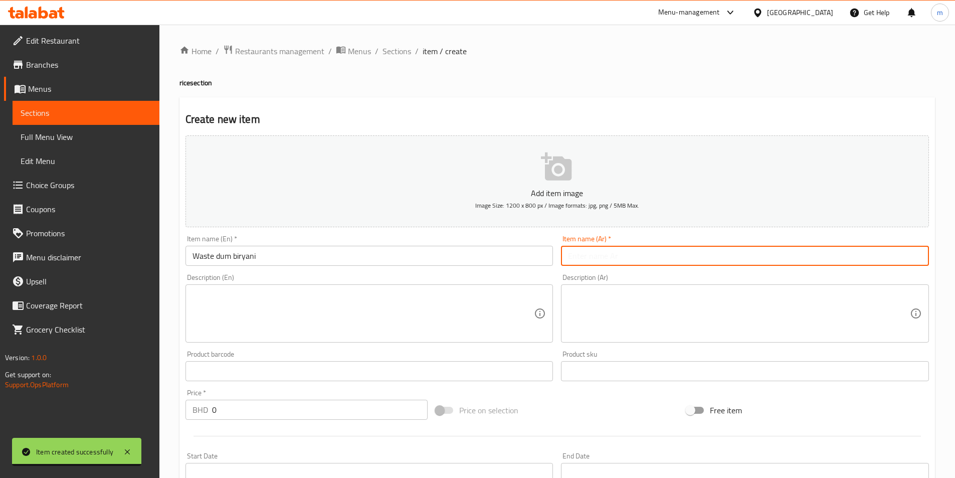
paste input "برياني دوم النفايات"
type input "برياني دوم النفايات"
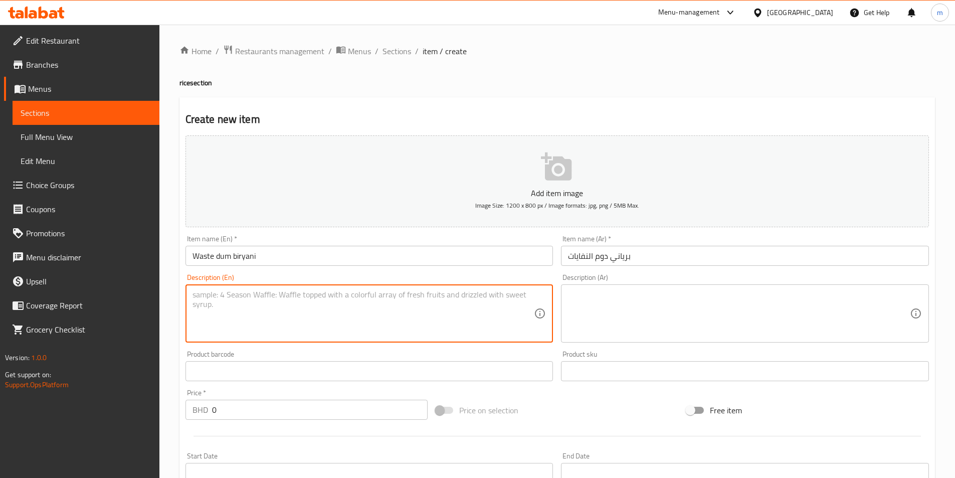
click at [347, 294] on textarea at bounding box center [363, 314] width 342 height 48
paste textarea "Flavorful veg dum biryani."
type textarea "Flavorful veg dum biryani."
click at [598, 294] on textarea at bounding box center [739, 314] width 342 height 48
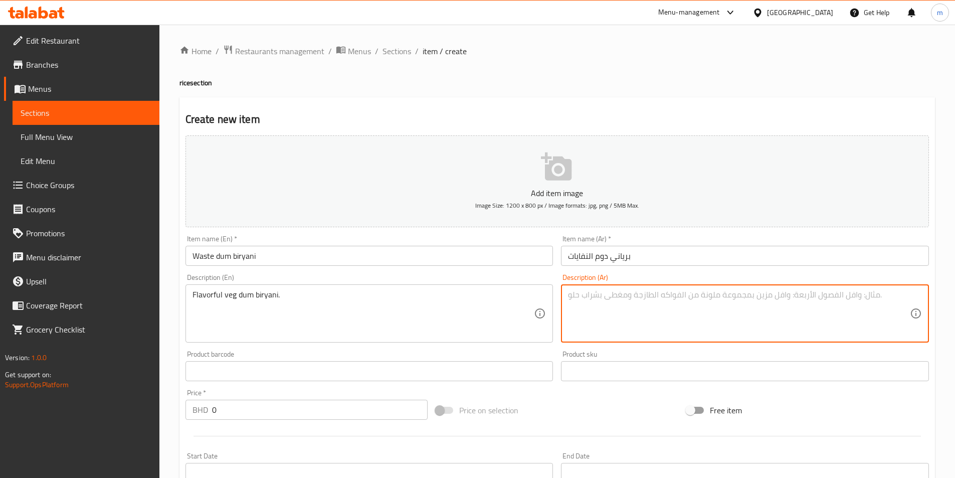
paste textarea "[PERSON_NAME] بالخضروات اللذيذة."
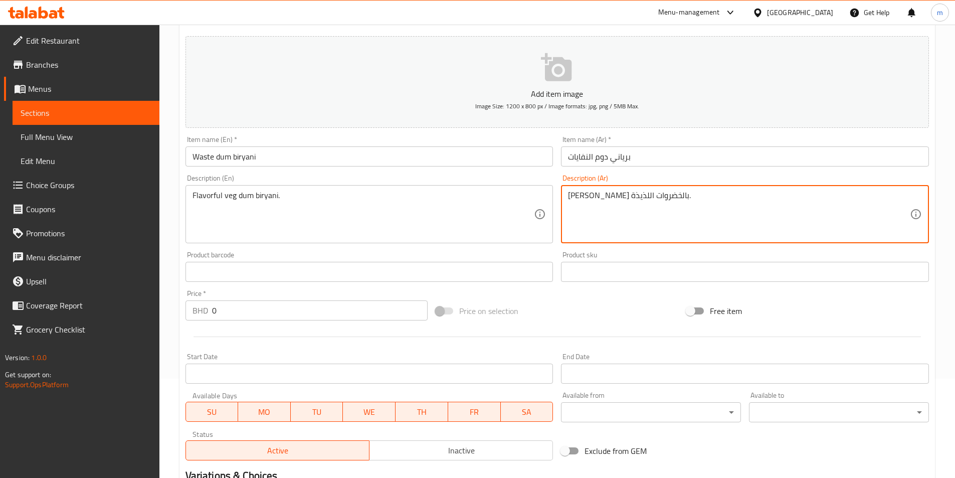
scroll to position [100, 0]
type textarea "[PERSON_NAME] بالخضروات اللذيذة."
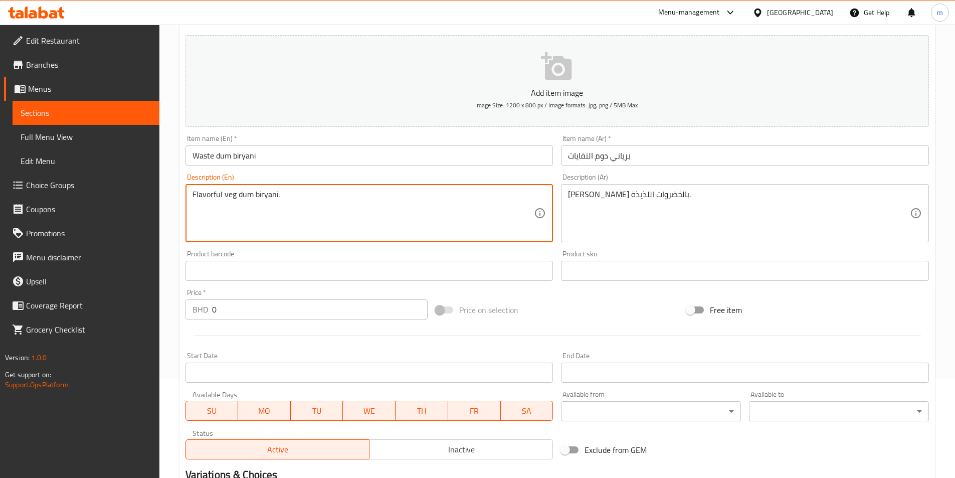
drag, startPoint x: 238, startPoint y: 194, endPoint x: 251, endPoint y: 196, distance: 12.7
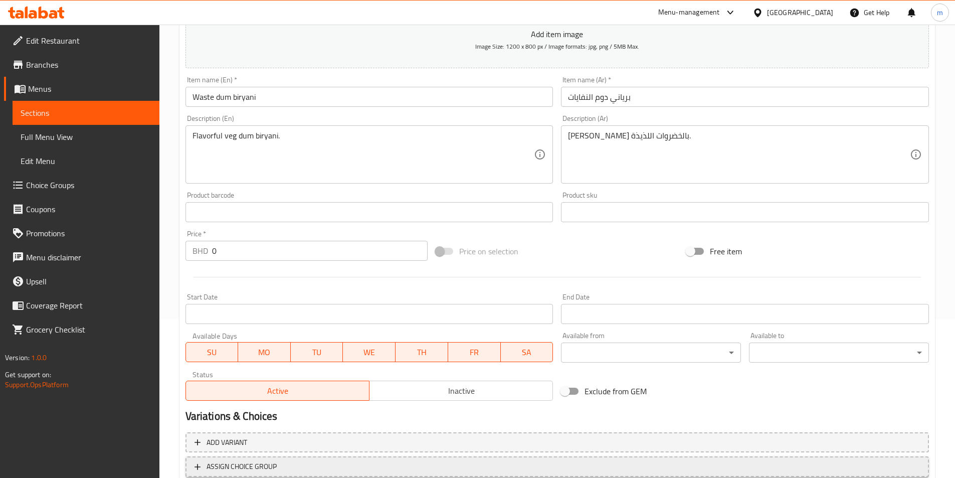
scroll to position [231, 0]
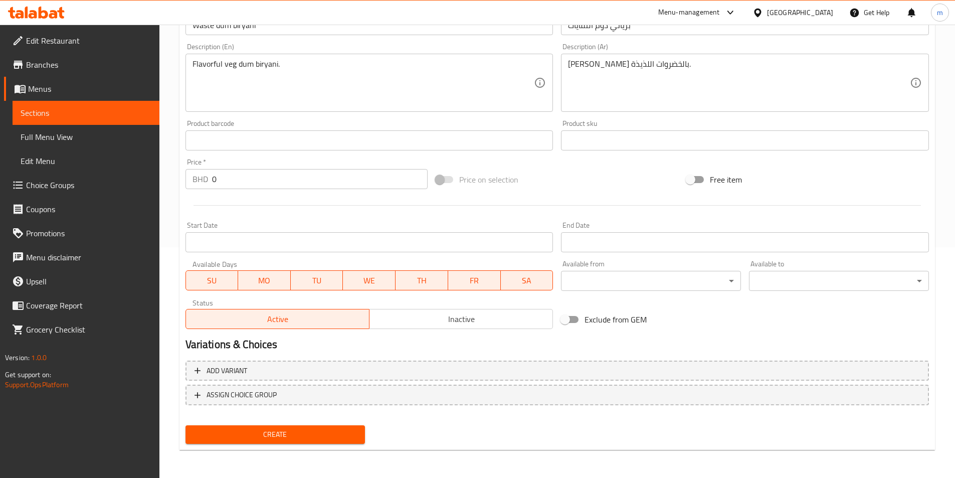
click at [326, 437] on span "Create" at bounding box center [275, 434] width 164 height 13
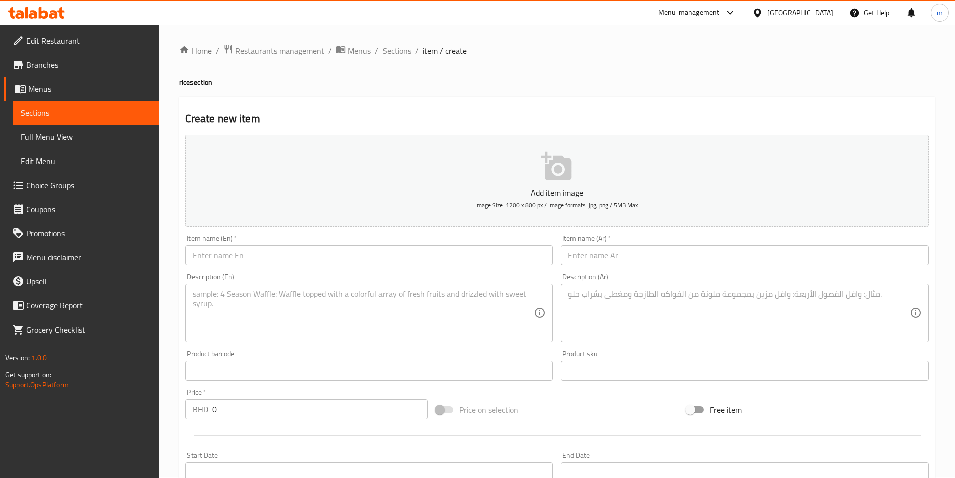
scroll to position [0, 0]
click at [80, 115] on span "Sections" at bounding box center [86, 113] width 131 height 12
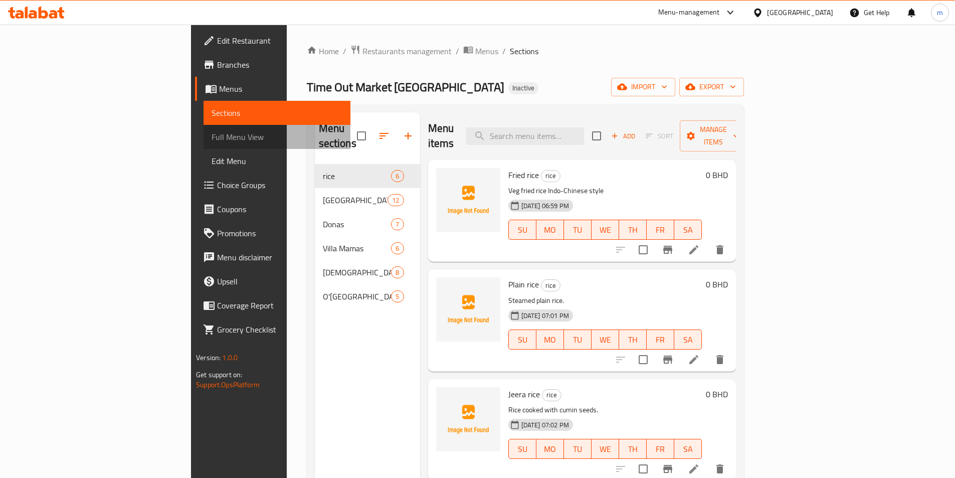
click at [211, 136] on span "Full Menu View" at bounding box center [276, 137] width 131 height 12
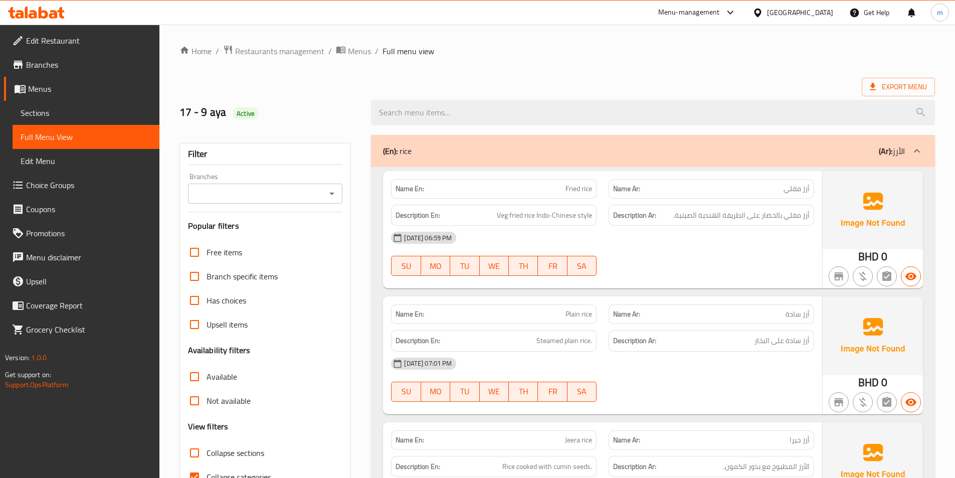
scroll to position [200, 0]
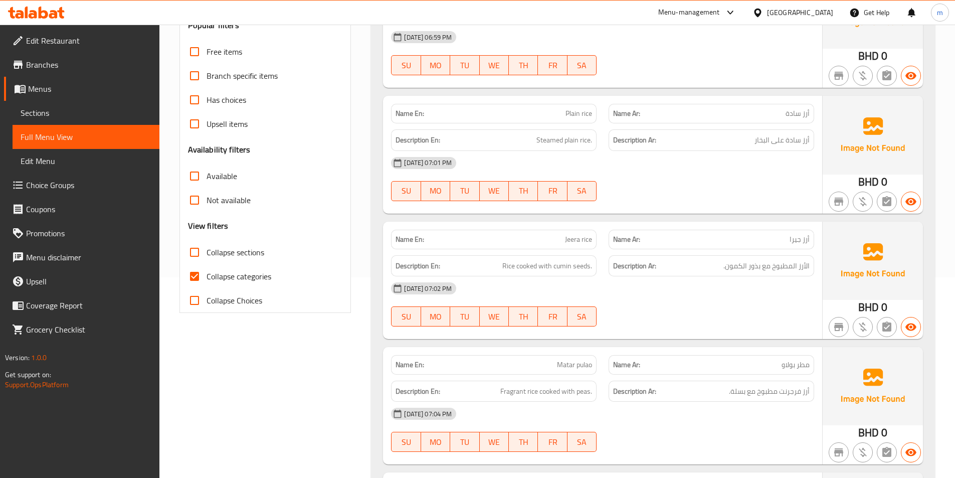
click at [222, 275] on span "Collapse categories" at bounding box center [238, 276] width 65 height 12
click at [206, 275] on input "Collapse categories" at bounding box center [194, 276] width 24 height 24
checkbox input "false"
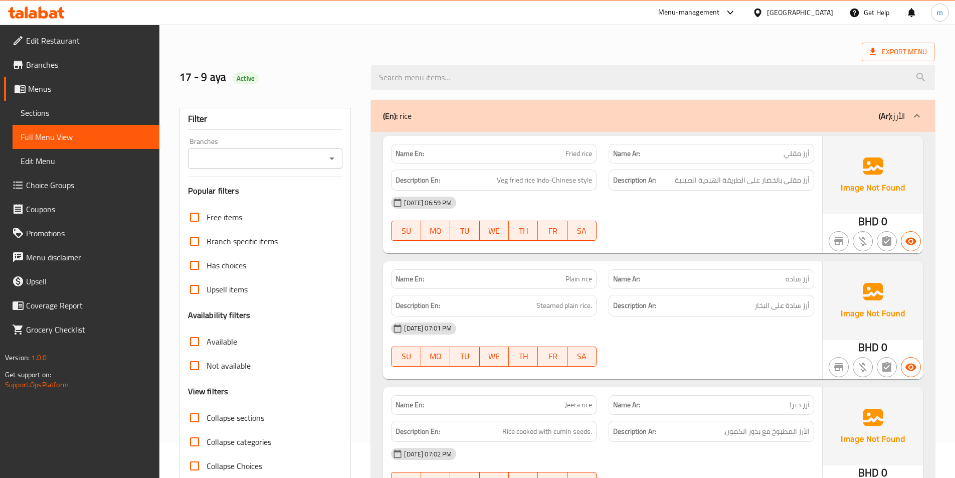
scroll to position [50, 0]
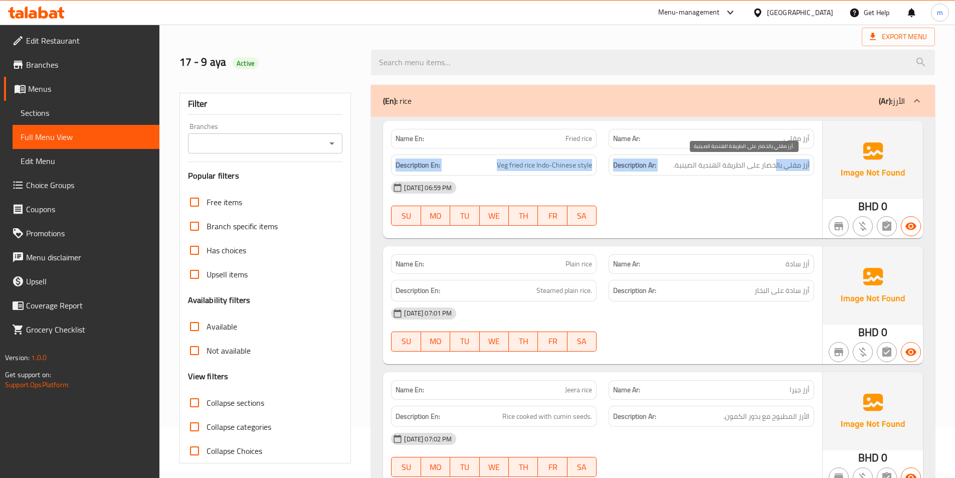
drag, startPoint x: 779, startPoint y: 135, endPoint x: 776, endPoint y: 163, distance: 28.7
click at [776, 163] on div "Name En: Fried rice Name Ar: أرز مقلي Description En: Veg fried rice Indo-Chine…" at bounding box center [602, 179] width 439 height 117
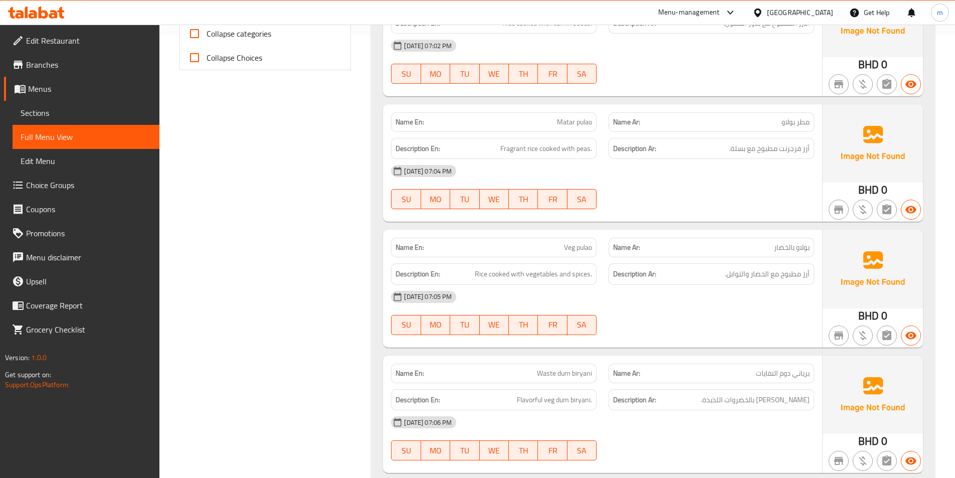
scroll to position [501, 0]
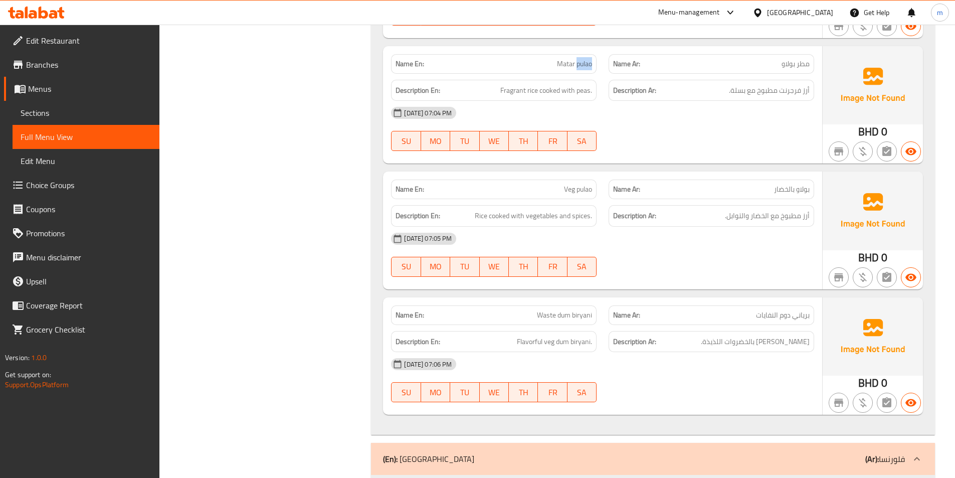
drag, startPoint x: 577, startPoint y: 65, endPoint x: 598, endPoint y: 65, distance: 21.0
click at [598, 65] on div "Name En: Matar pulao" at bounding box center [494, 64] width 218 height 32
copy span "pulao"
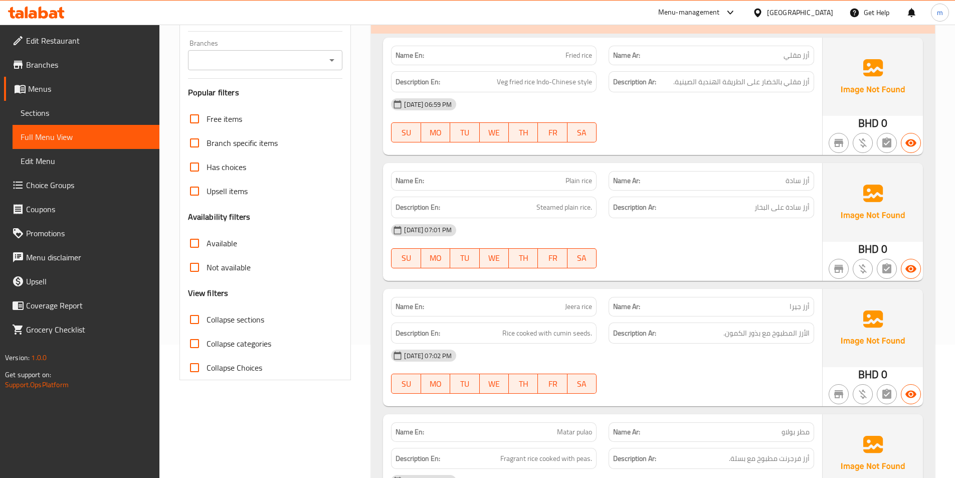
scroll to position [200, 0]
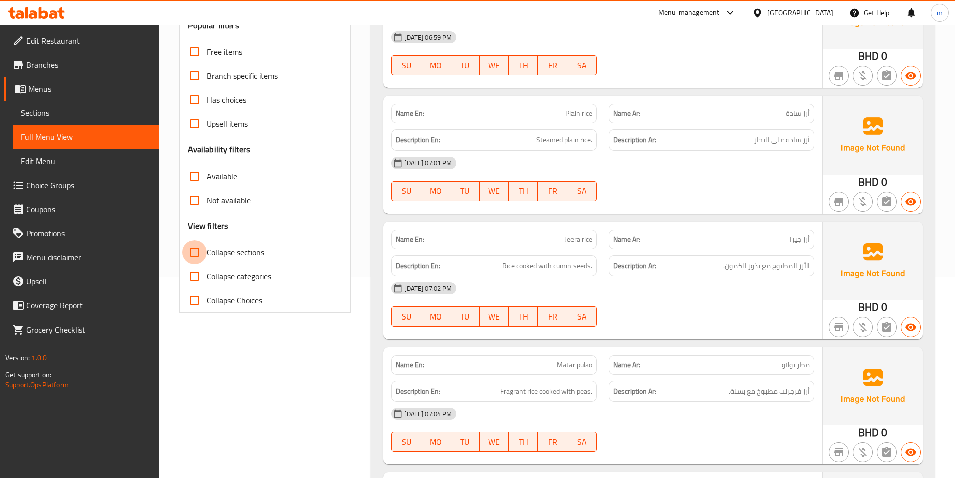
click at [194, 248] on input "Collapse sections" at bounding box center [194, 252] width 24 height 24
checkbox input "true"
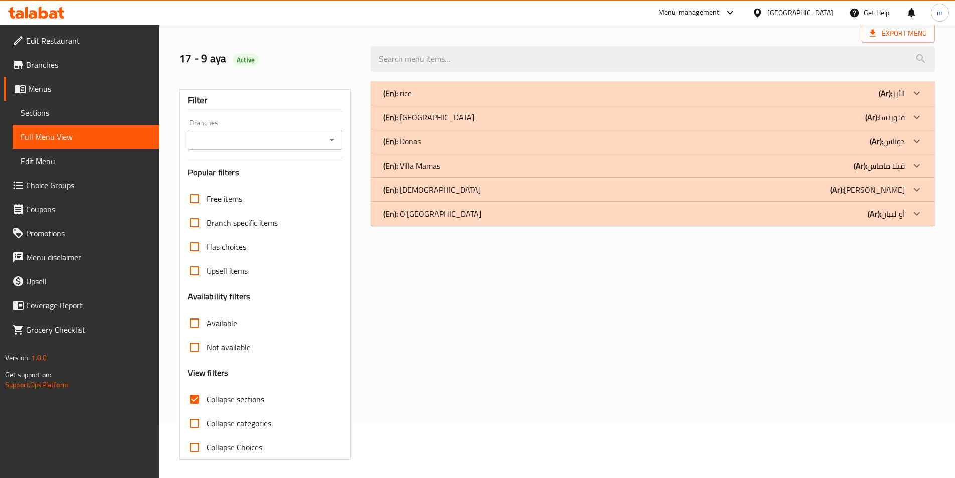
scroll to position [56, 0]
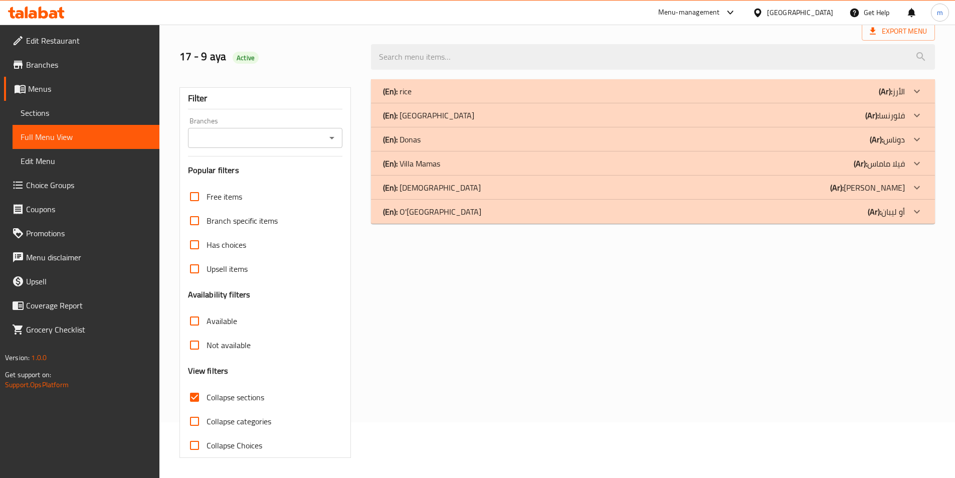
click at [423, 86] on div "(En): rice (Ar): الأرز" at bounding box center [644, 91] width 522 height 12
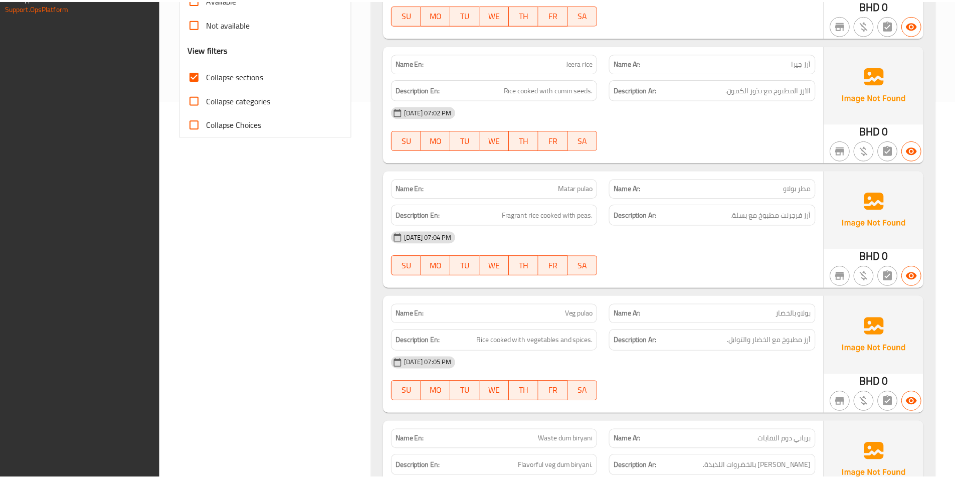
scroll to position [606, 0]
